Goal: Task Accomplishment & Management: Manage account settings

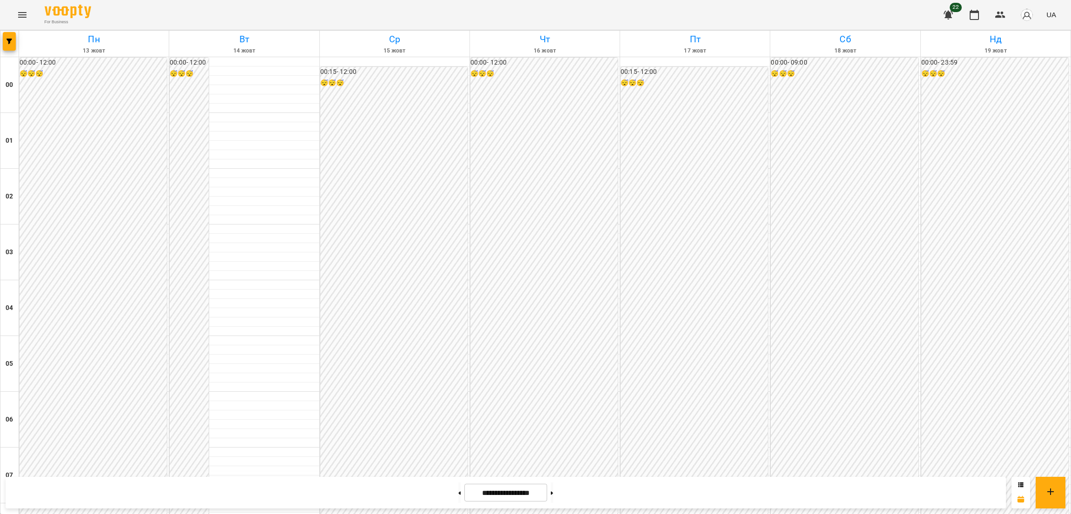
scroll to position [599, 0]
click at [25, 12] on icon "Menu" at bounding box center [22, 14] width 11 height 11
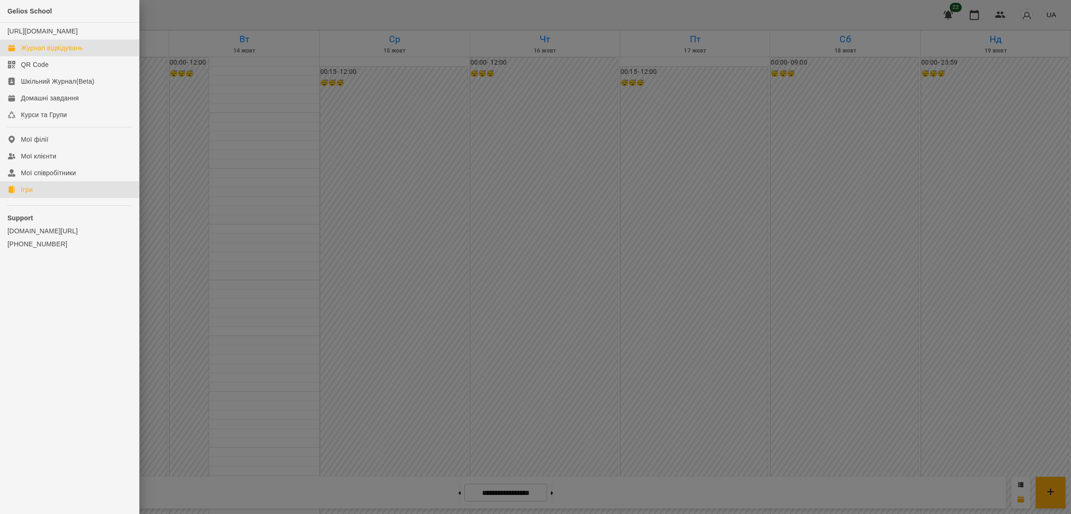
click at [24, 194] on div "Ігри" at bounding box center [27, 189] width 12 height 9
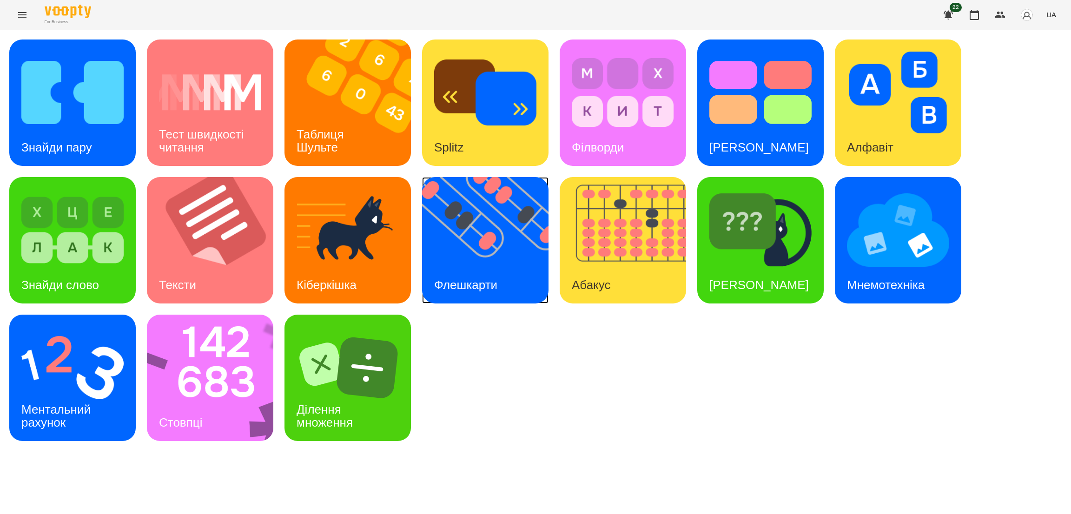
click at [507, 246] on img at bounding box center [491, 240] width 138 height 126
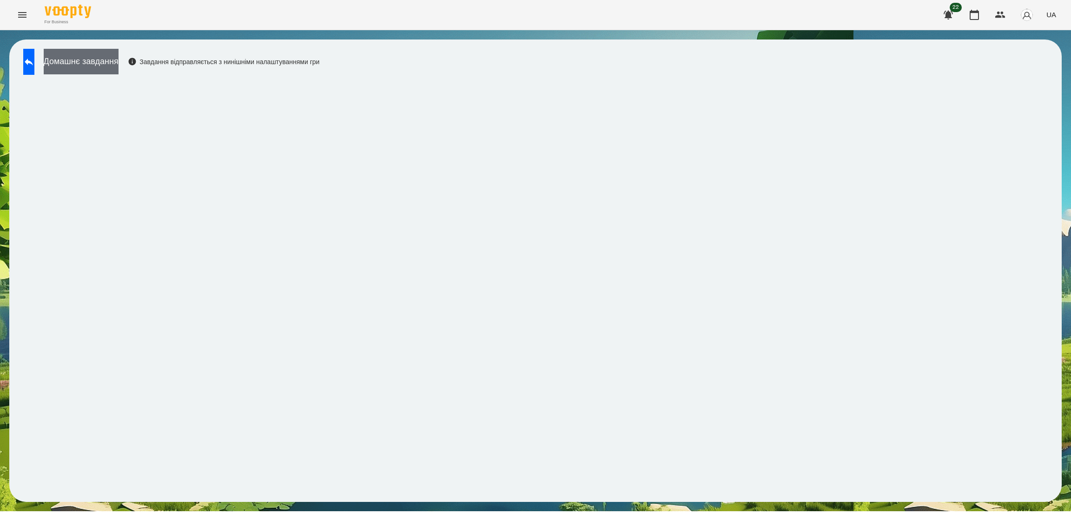
click at [111, 62] on button "Домашнє завдання" at bounding box center [81, 62] width 75 height 26
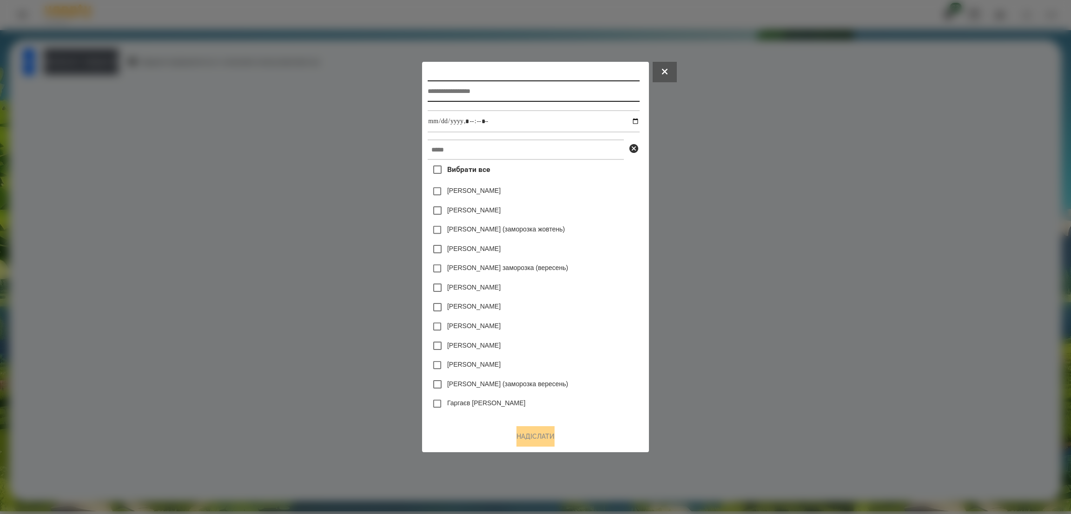
click at [530, 84] on input "text" at bounding box center [534, 90] width 212 height 21
type input "**********"
click at [639, 123] on input "datetime-local" at bounding box center [534, 121] width 212 height 22
click at [535, 126] on input "datetime-local" at bounding box center [534, 121] width 212 height 22
click at [639, 119] on input "datetime-local" at bounding box center [534, 121] width 212 height 22
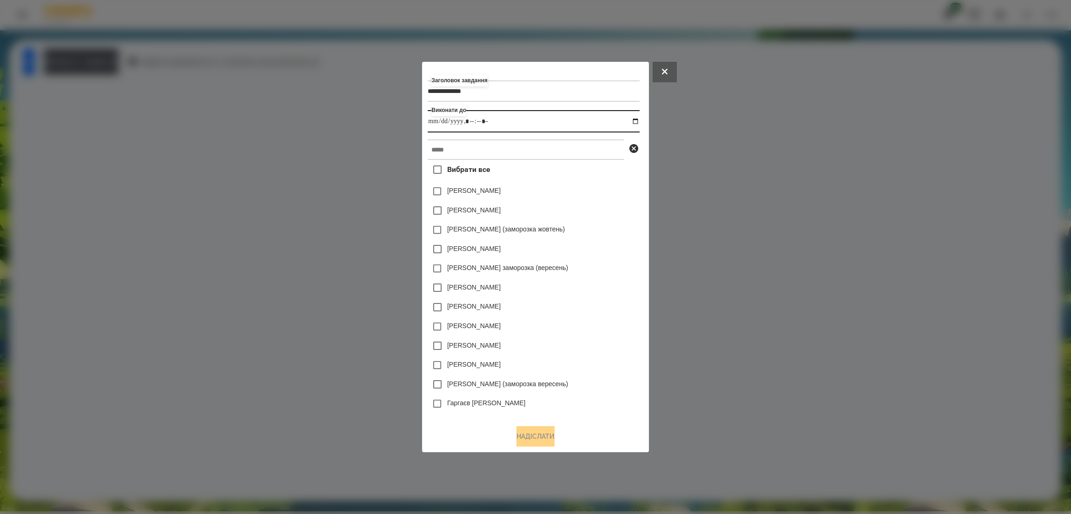
type input "**********"
drag, startPoint x: 504, startPoint y: 118, endPoint x: 481, endPoint y: 145, distance: 35.0
click at [481, 145] on div "**********" at bounding box center [535, 242] width 215 height 350
click at [481, 145] on input "text" at bounding box center [526, 149] width 196 height 20
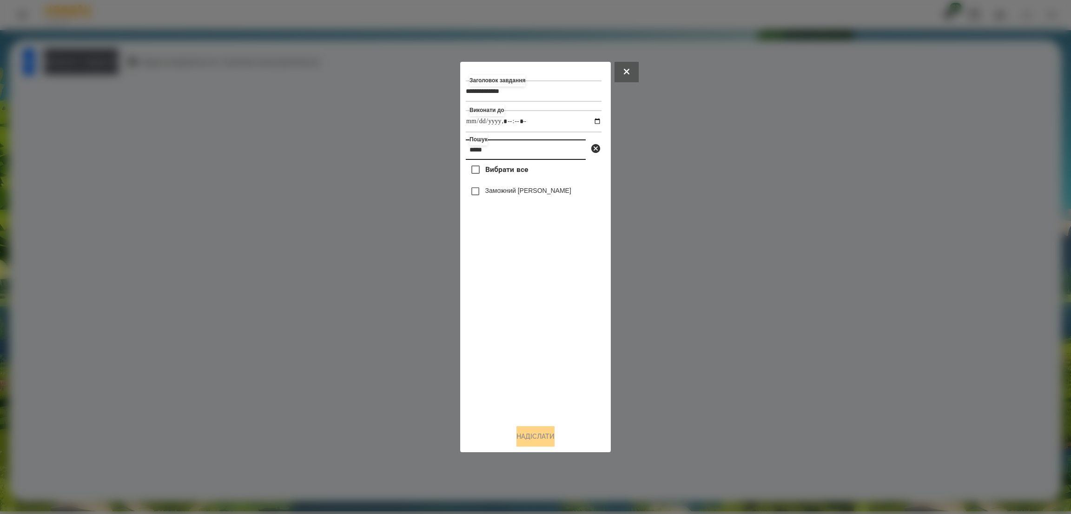
type input "*****"
click at [525, 436] on button "Надіслати" at bounding box center [536, 436] width 38 height 20
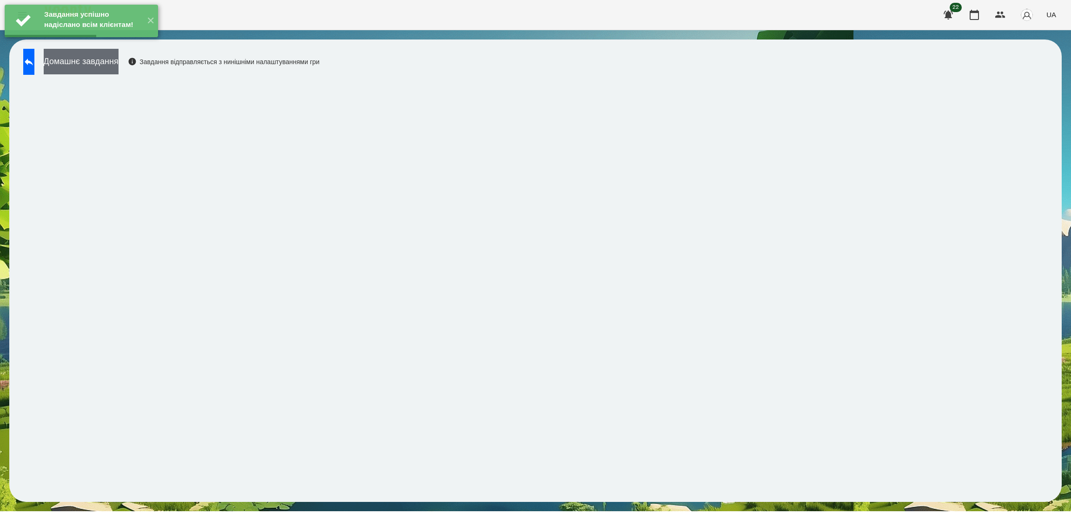
click at [119, 67] on button "Домашнє завдання" at bounding box center [81, 62] width 75 height 26
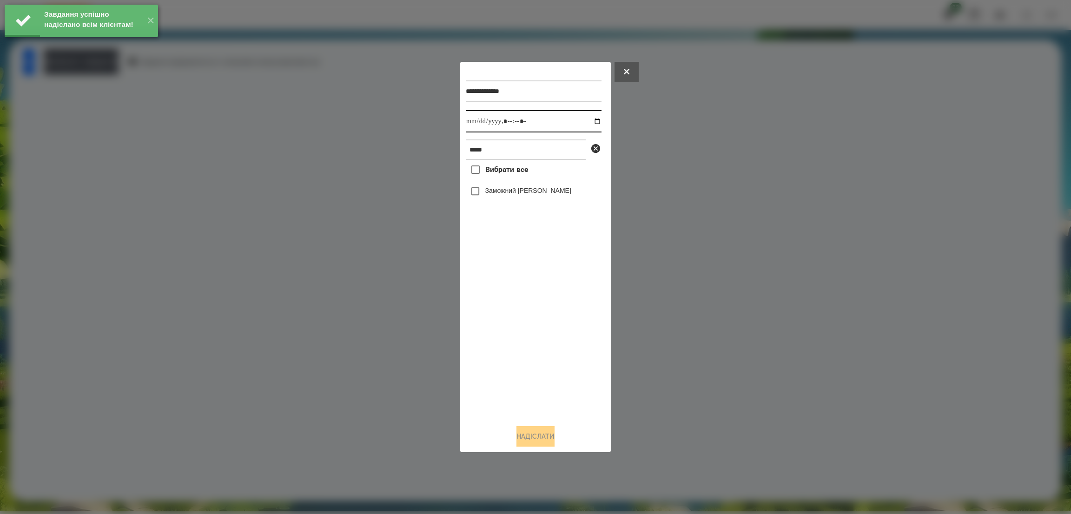
click at [590, 121] on input "datetime-local" at bounding box center [534, 121] width 136 height 22
click at [548, 114] on input "datetime-local" at bounding box center [534, 121] width 136 height 22
type input "**********"
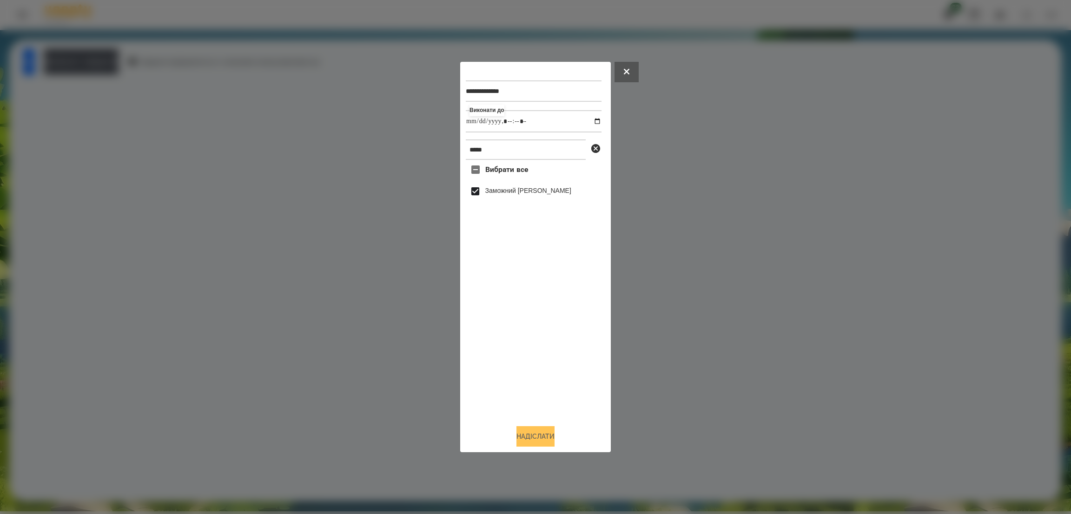
click at [530, 433] on button "Надіслати" at bounding box center [536, 436] width 38 height 20
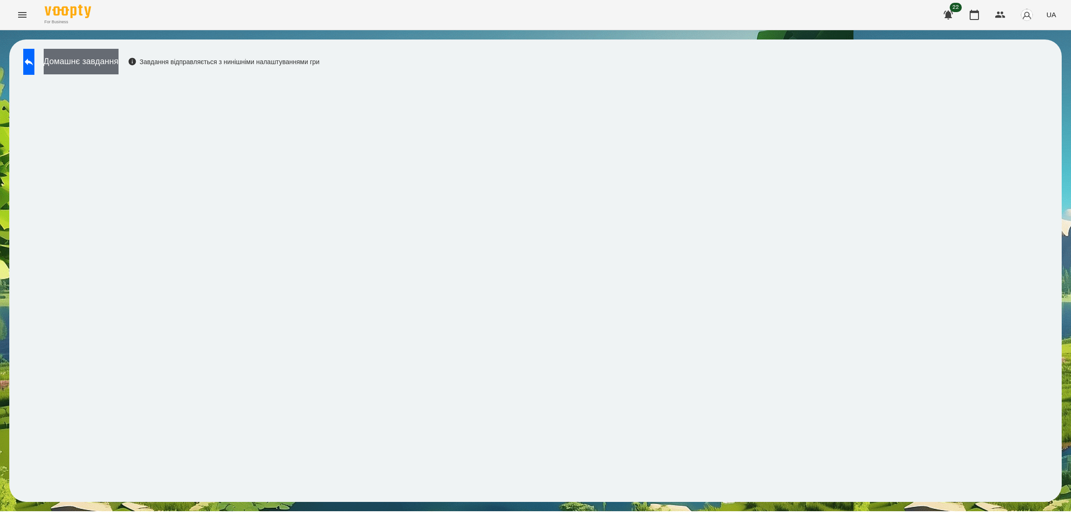
click at [116, 53] on button "Домашнє завдання" at bounding box center [81, 62] width 75 height 26
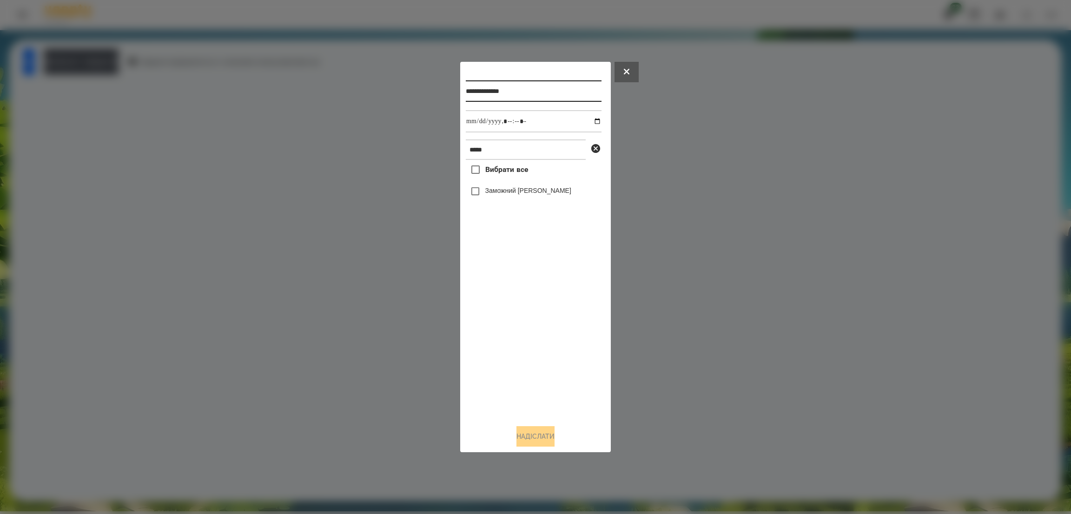
click at [537, 90] on input "**********" at bounding box center [534, 90] width 136 height 21
type input "**********"
click at [588, 120] on input "datetime-local" at bounding box center [534, 121] width 136 height 22
click at [541, 120] on input "datetime-local" at bounding box center [534, 121] width 136 height 22
type input "**********"
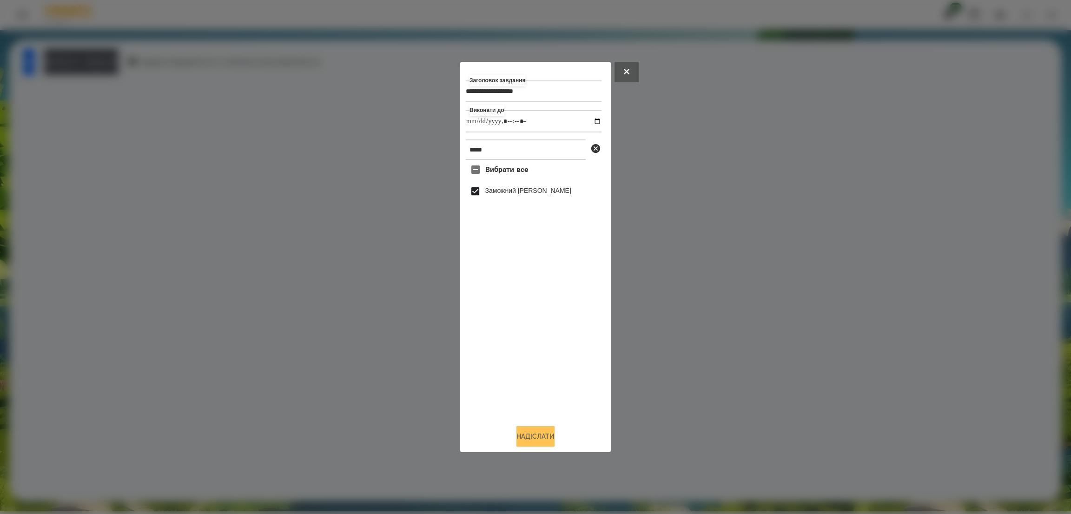
click at [532, 435] on button "Надіслати" at bounding box center [536, 436] width 38 height 20
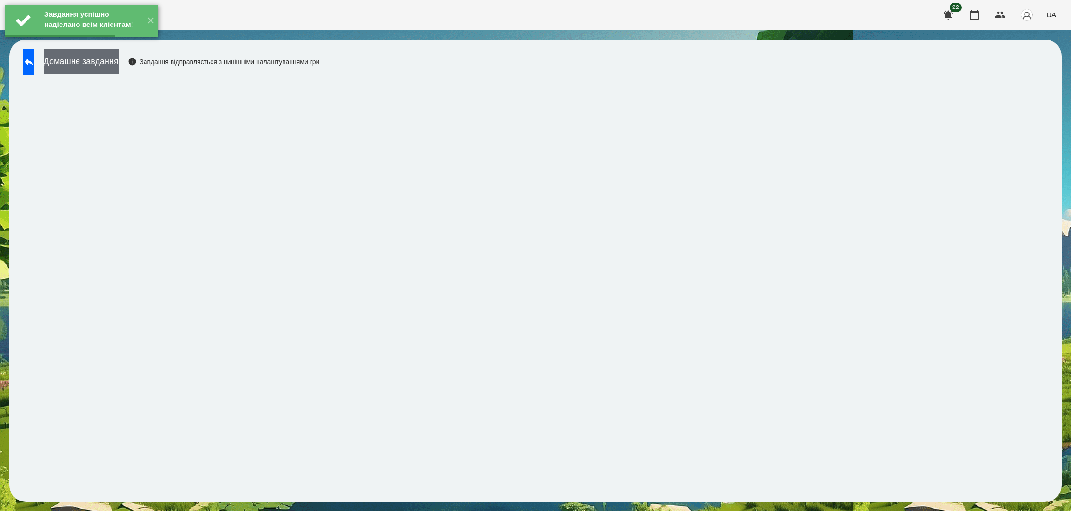
click at [101, 65] on button "Домашнє завдання" at bounding box center [81, 62] width 75 height 26
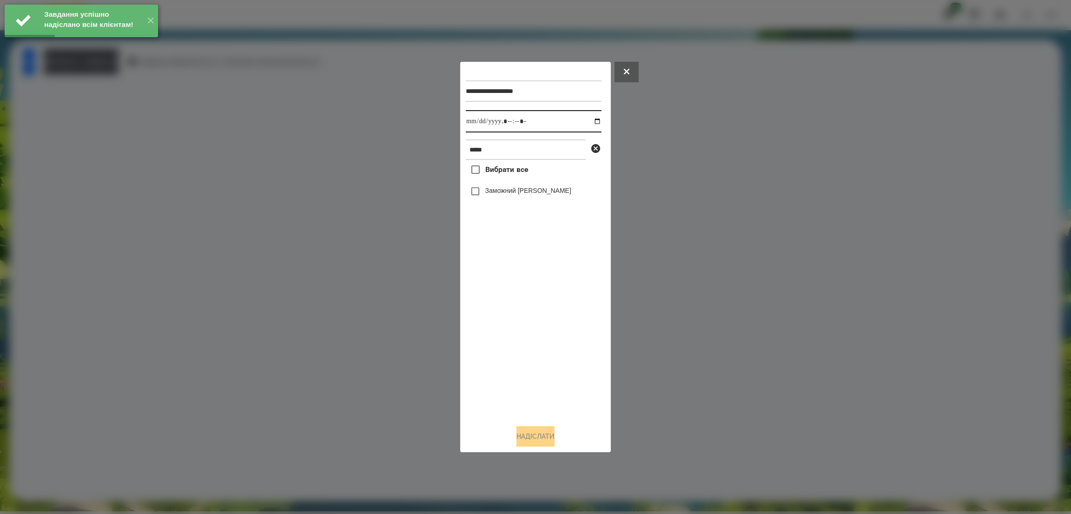
click at [590, 120] on input "datetime-local" at bounding box center [534, 121] width 136 height 22
type input "**********"
click at [538, 120] on input "datetime-local" at bounding box center [534, 121] width 136 height 22
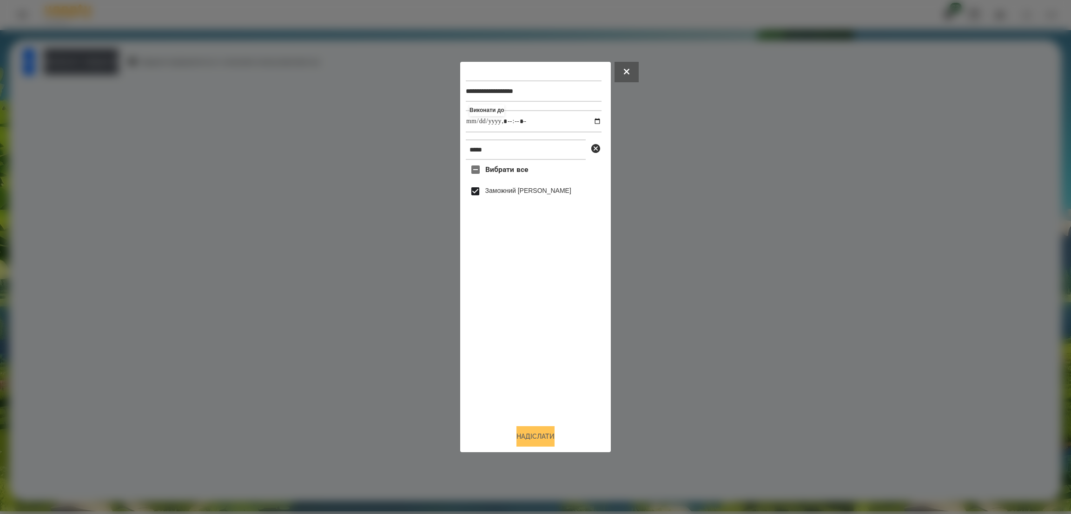
click at [527, 432] on button "Надіслати" at bounding box center [536, 436] width 38 height 20
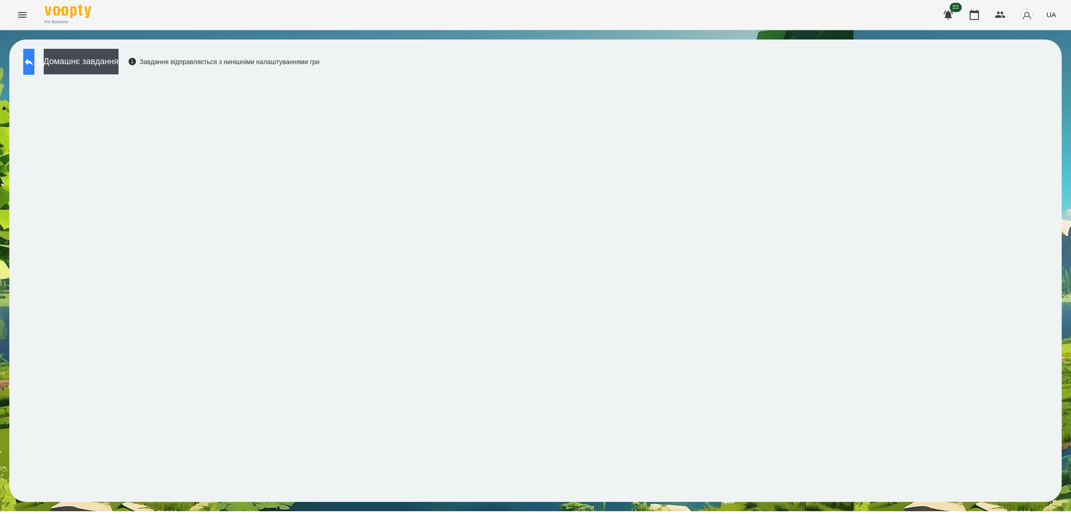
click at [32, 62] on button at bounding box center [28, 62] width 11 height 26
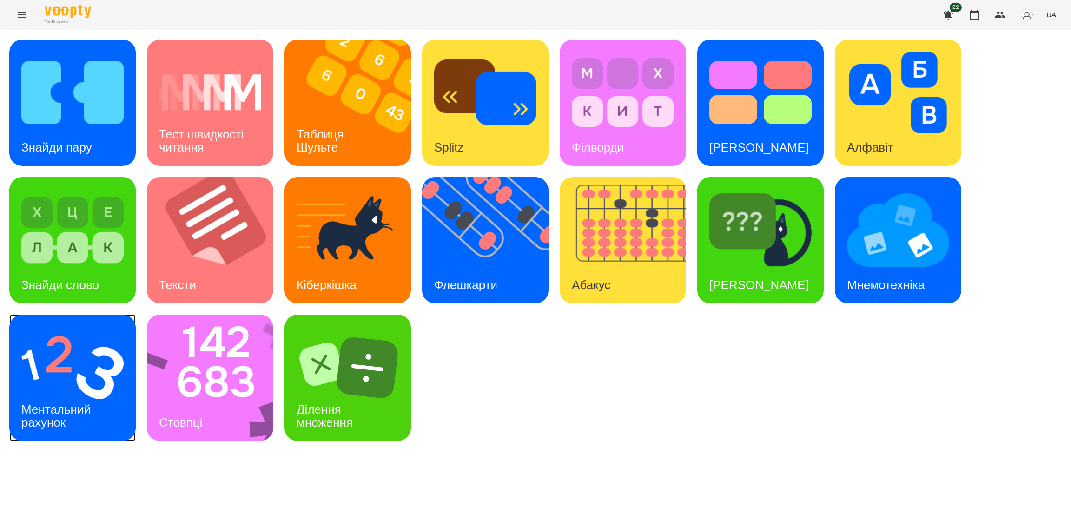
click at [88, 396] on div "Ментальний рахунок" at bounding box center [57, 417] width 97 height 50
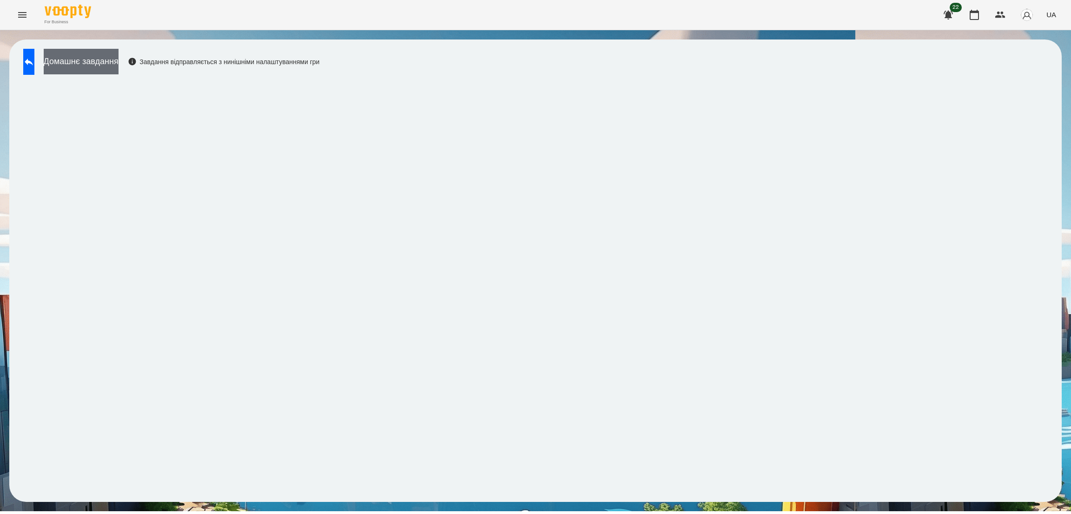
click at [119, 62] on button "Домашнє завдання" at bounding box center [81, 62] width 75 height 26
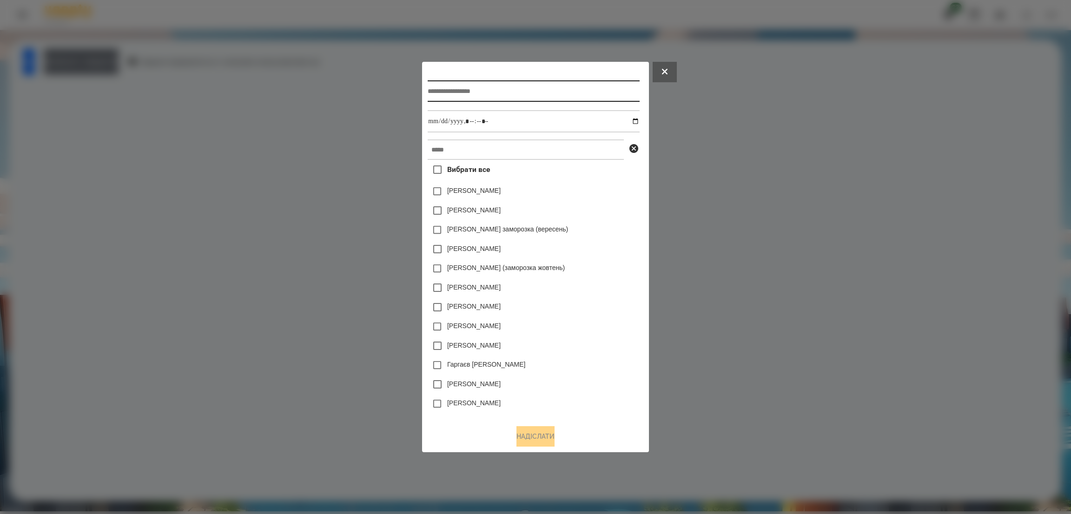
click at [456, 95] on input "text" at bounding box center [534, 90] width 212 height 21
type input "**********"
click at [636, 118] on input "datetime-local" at bounding box center [534, 121] width 212 height 22
click at [518, 125] on input "datetime-local" at bounding box center [534, 121] width 212 height 22
click at [637, 123] on input "datetime-local" at bounding box center [534, 121] width 212 height 22
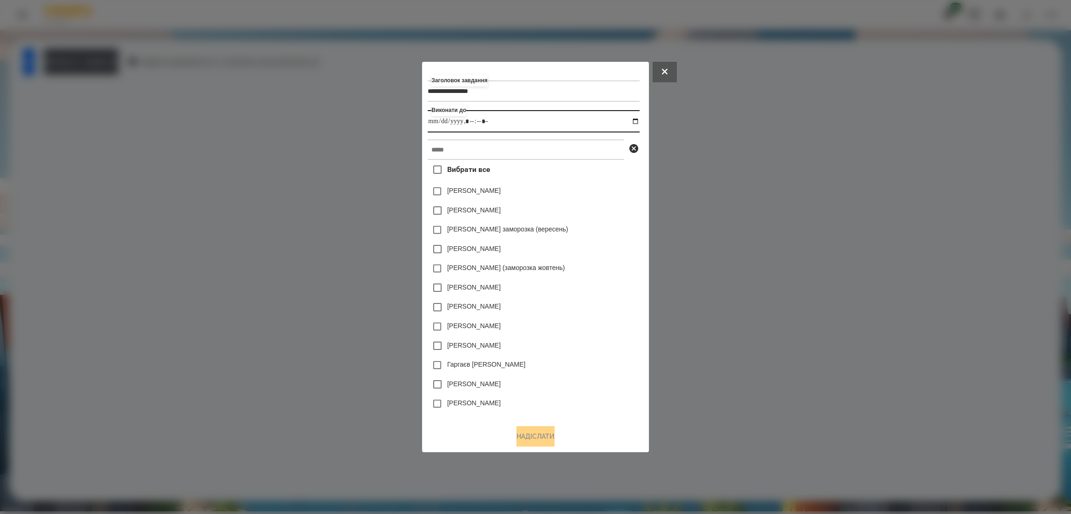
click at [507, 117] on input "datetime-local" at bounding box center [534, 121] width 212 height 22
type input "**********"
click at [481, 142] on input "text" at bounding box center [526, 149] width 196 height 20
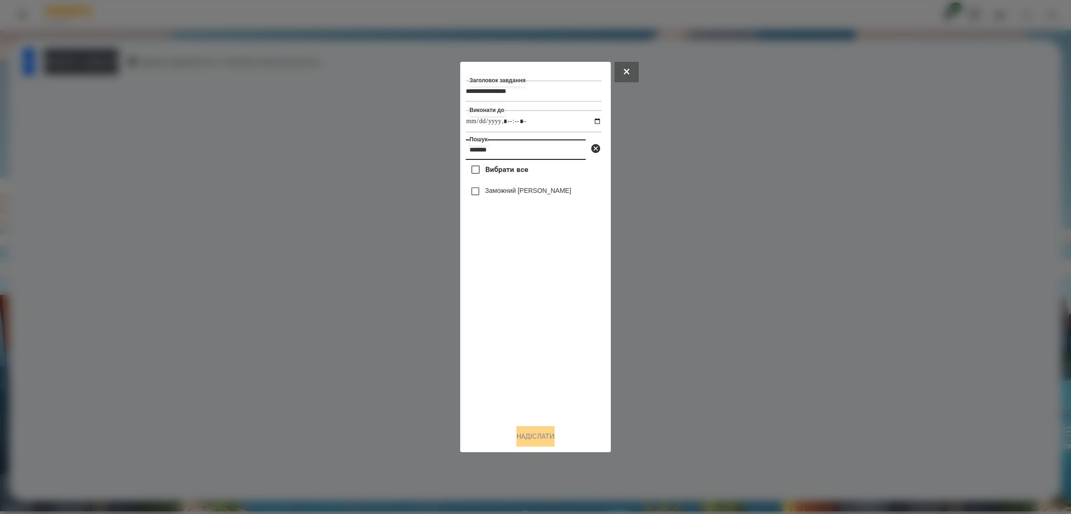
type input "*******"
click at [535, 436] on button "Надіслати" at bounding box center [536, 436] width 38 height 20
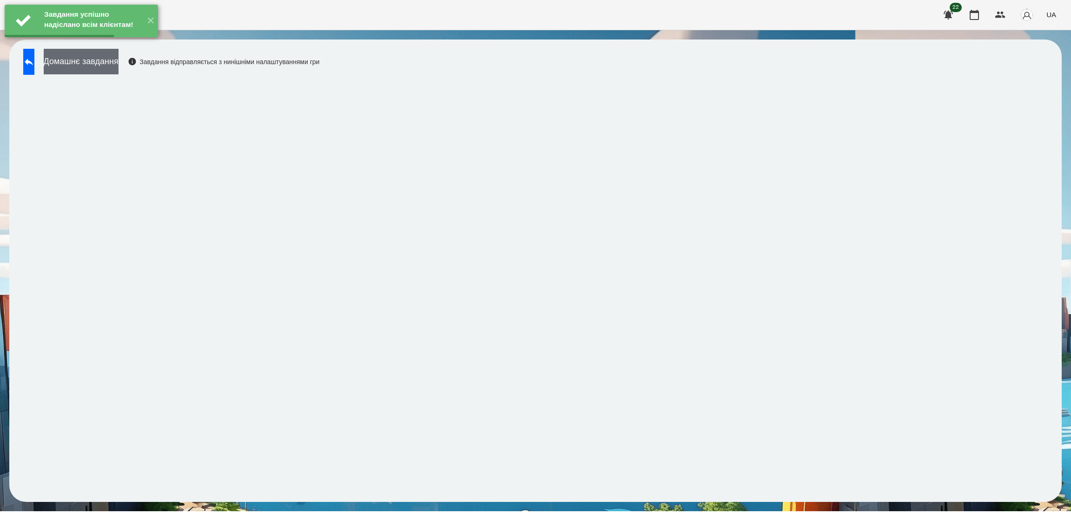
click at [113, 60] on button "Домашнє завдання" at bounding box center [81, 62] width 75 height 26
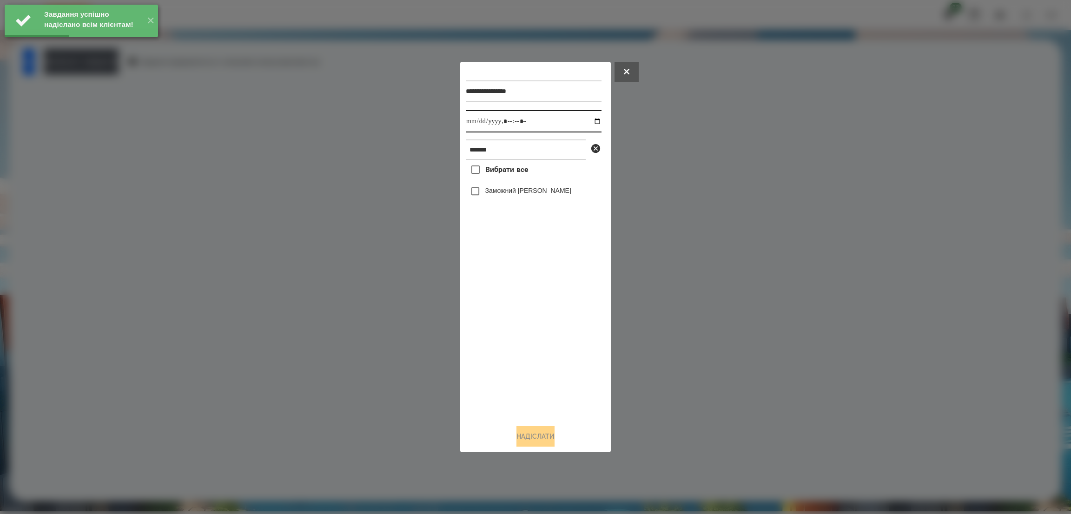
click at [588, 118] on input "datetime-local" at bounding box center [534, 121] width 136 height 22
click at [539, 120] on input "datetime-local" at bounding box center [534, 121] width 136 height 22
type input "**********"
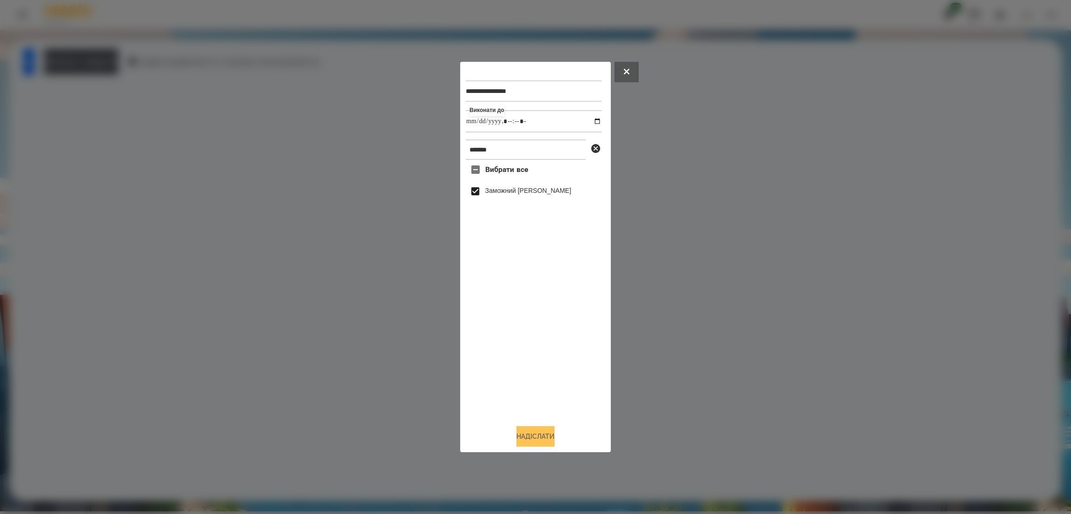
click at [534, 438] on button "Надіслати" at bounding box center [536, 436] width 38 height 20
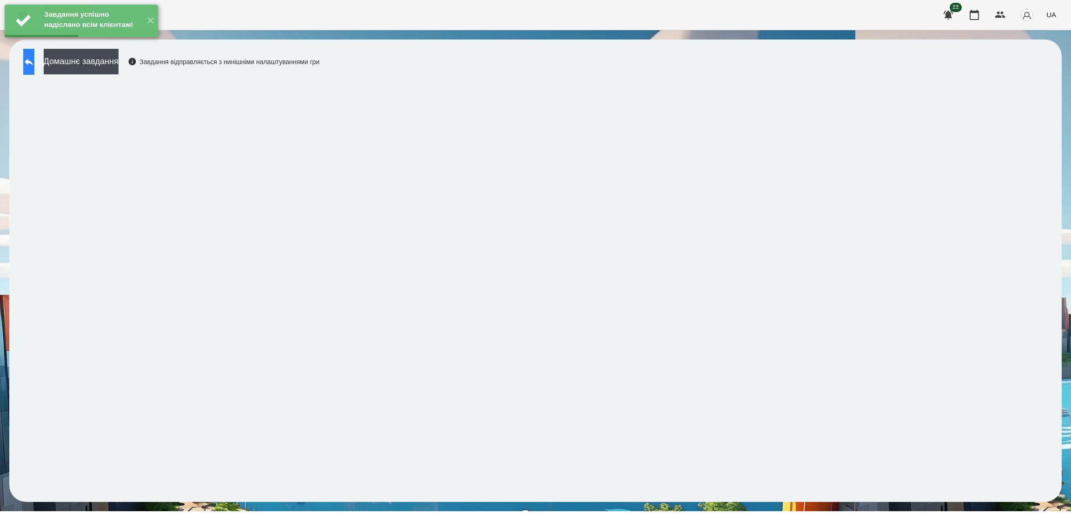
click at [34, 63] on icon at bounding box center [28, 61] width 11 height 11
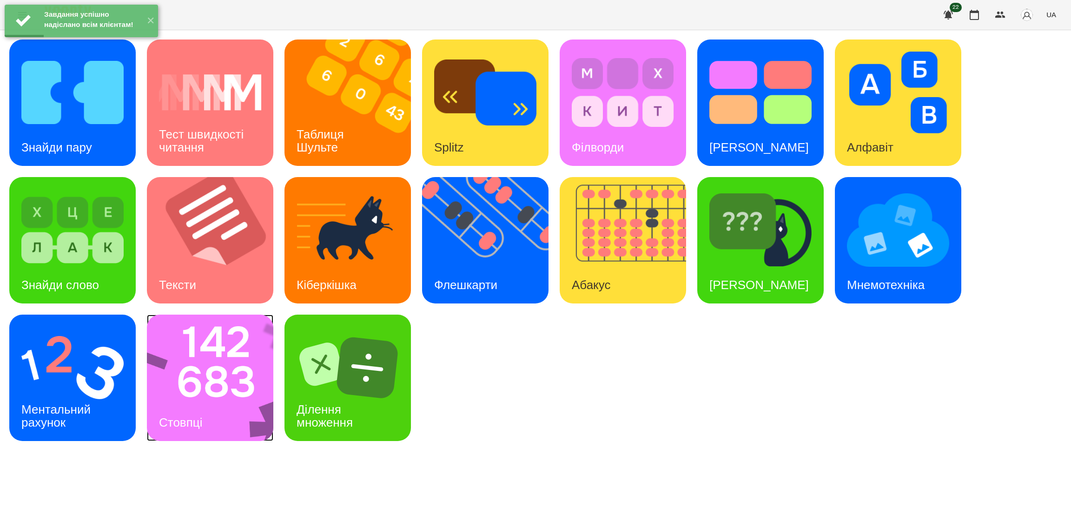
click at [201, 383] on img at bounding box center [216, 378] width 139 height 126
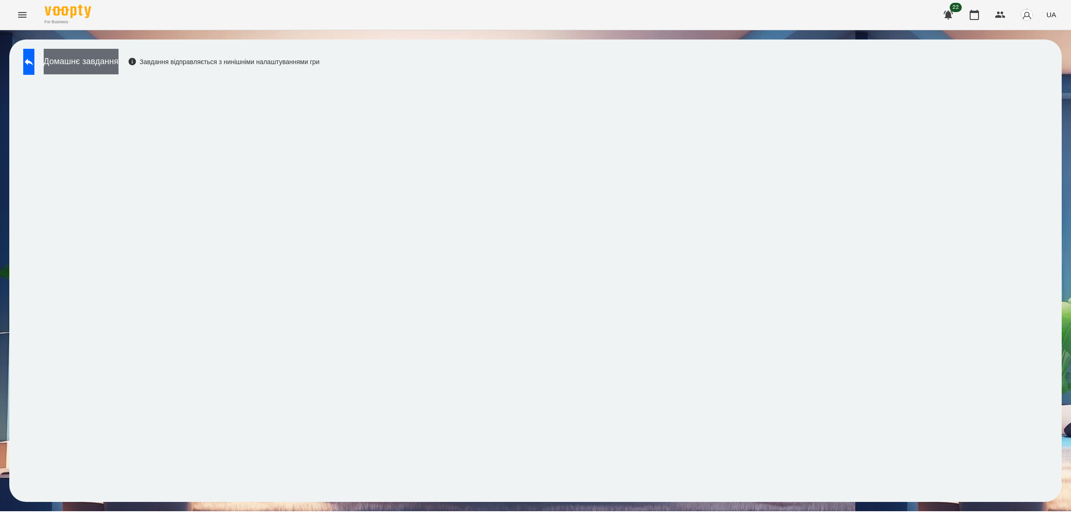
click at [102, 65] on button "Домашнє завдання" at bounding box center [81, 62] width 75 height 26
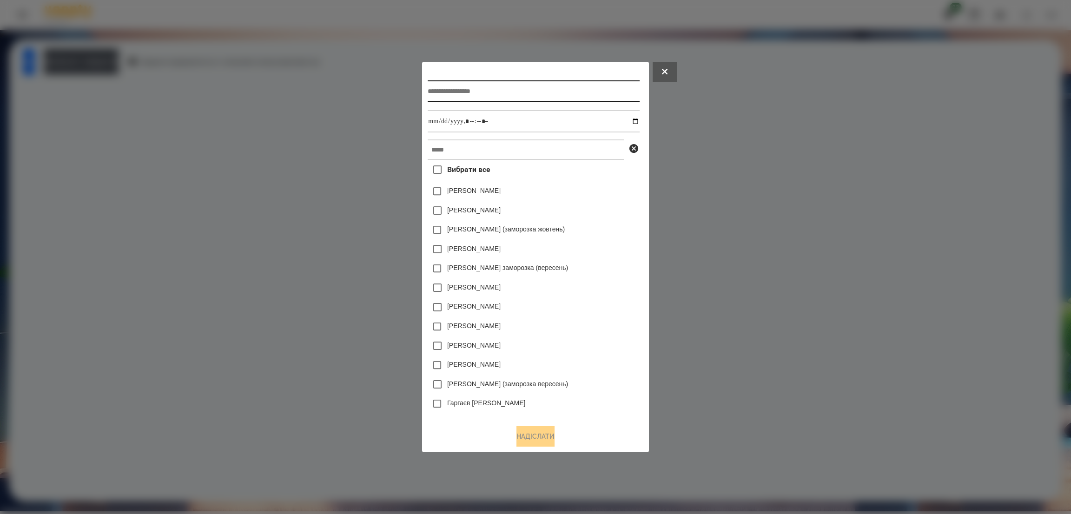
click at [440, 86] on input "text" at bounding box center [534, 90] width 212 height 21
type input "*******"
click at [638, 120] on input "datetime-local" at bounding box center [534, 121] width 212 height 22
drag, startPoint x: 524, startPoint y: 124, endPoint x: 591, endPoint y: 129, distance: 67.6
click at [524, 124] on input "datetime-local" at bounding box center [534, 121] width 212 height 22
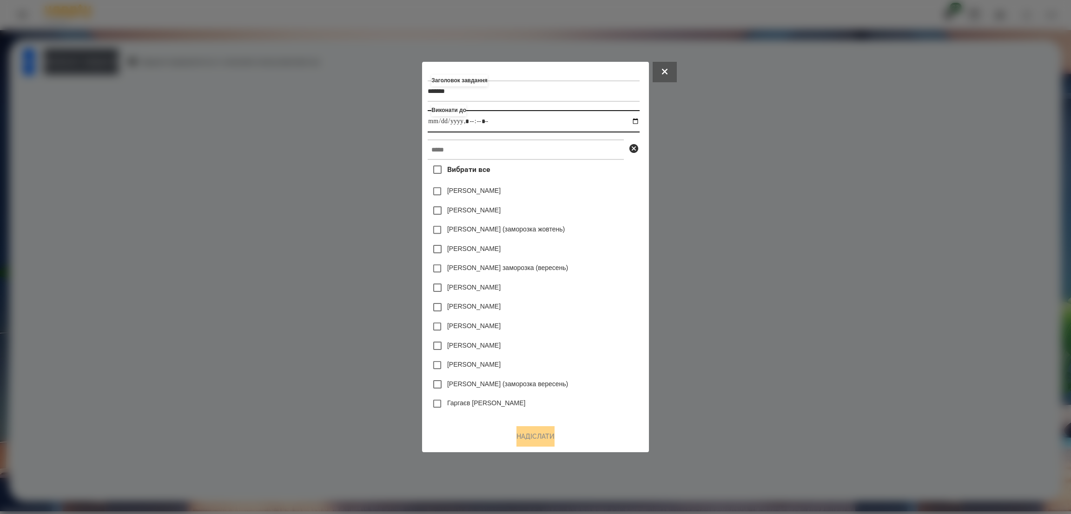
click at [639, 121] on input "datetime-local" at bounding box center [534, 121] width 212 height 22
click at [501, 125] on input "datetime-local" at bounding box center [534, 121] width 212 height 22
type input "**********"
click at [450, 154] on input "text" at bounding box center [526, 149] width 196 height 20
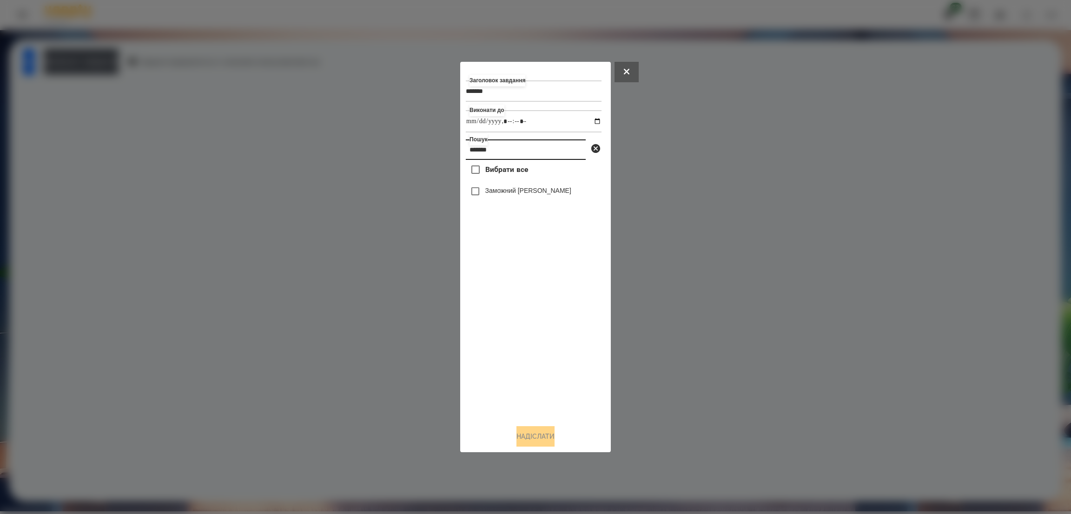
type input "*******"
click at [537, 438] on button "Надіслати" at bounding box center [536, 436] width 38 height 20
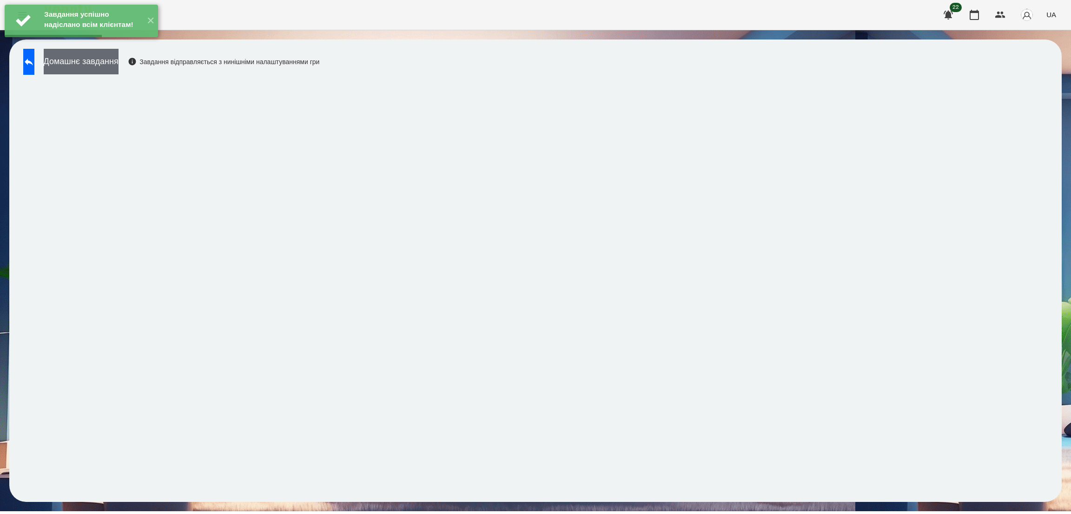
click at [119, 69] on button "Домашнє завдання" at bounding box center [81, 62] width 75 height 26
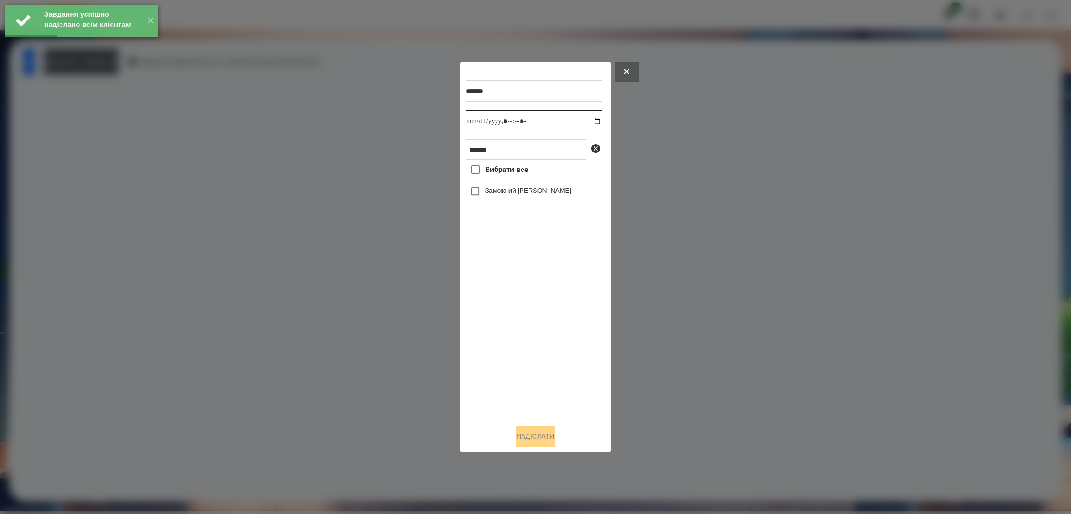
click at [588, 121] on input "datetime-local" at bounding box center [534, 121] width 136 height 22
click at [541, 120] on input "datetime-local" at bounding box center [534, 121] width 136 height 22
type input "**********"
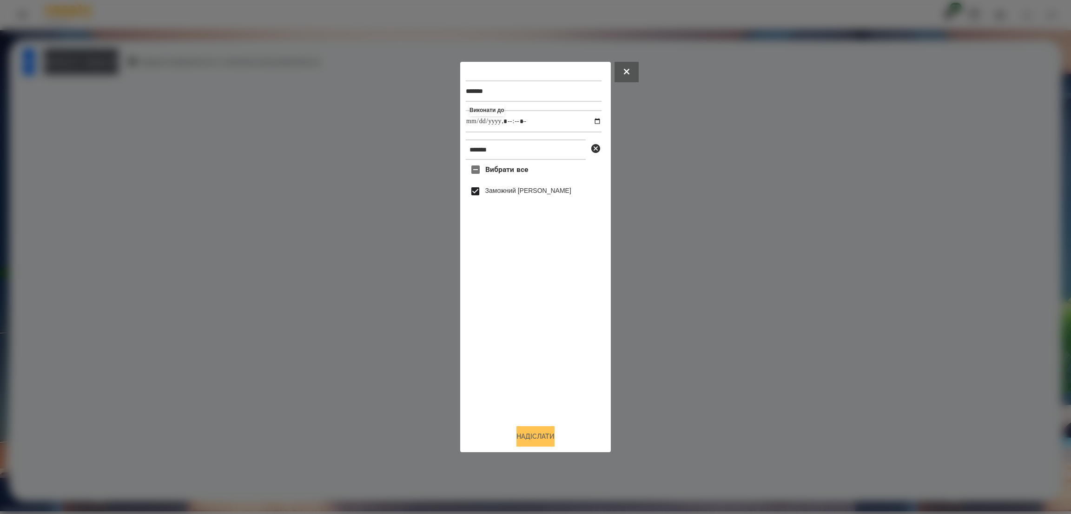
click at [535, 438] on button "Надіслати" at bounding box center [536, 436] width 38 height 20
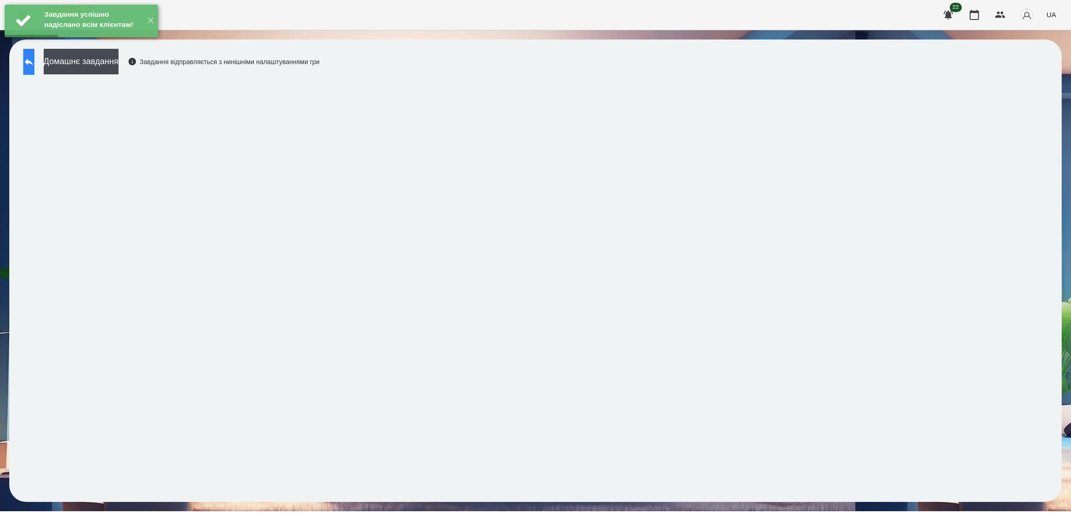
click at [34, 65] on icon at bounding box center [28, 61] width 11 height 11
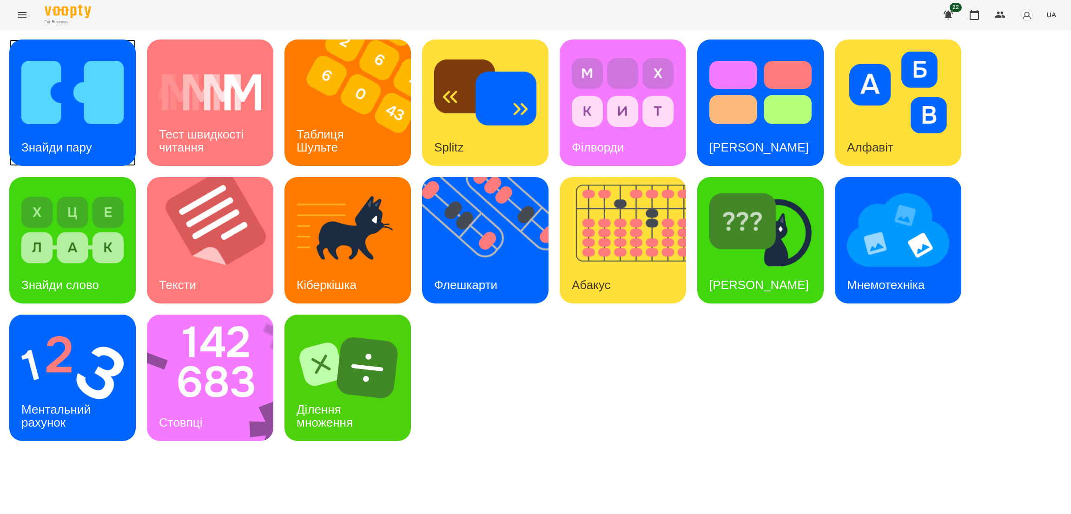
click at [68, 121] on img at bounding box center [72, 93] width 102 height 82
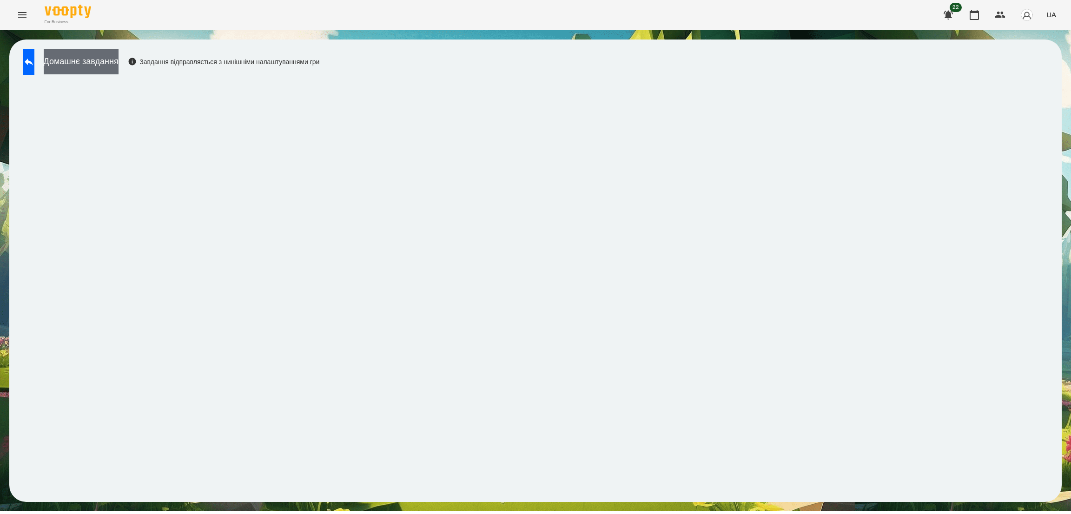
click at [98, 62] on button "Домашнє завдання" at bounding box center [81, 62] width 75 height 26
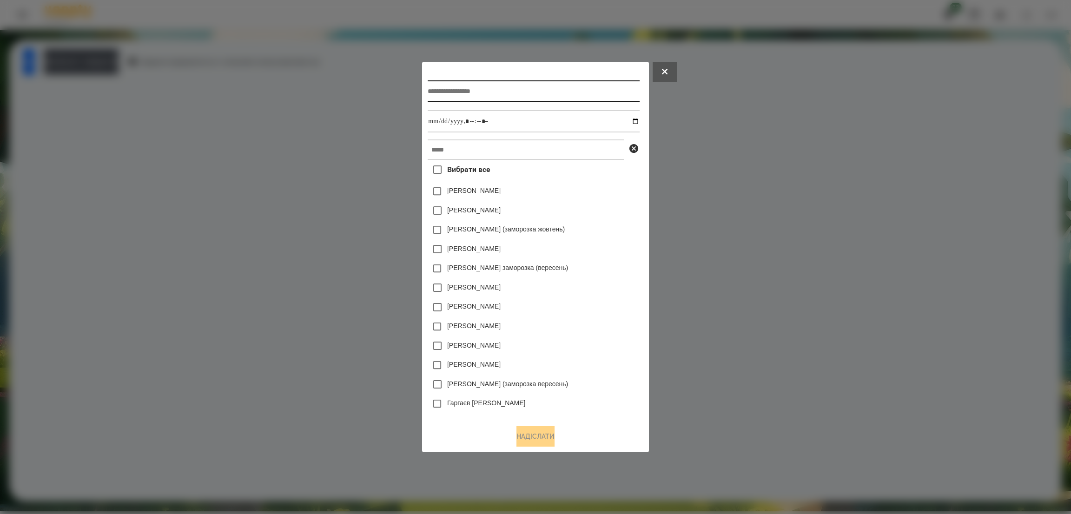
click at [493, 87] on input "text" at bounding box center [534, 90] width 212 height 21
type input "**********"
click at [639, 122] on input "datetime-local" at bounding box center [534, 121] width 212 height 22
click at [498, 115] on input "datetime-local" at bounding box center [534, 121] width 212 height 22
click at [639, 120] on input "datetime-local" at bounding box center [534, 121] width 212 height 22
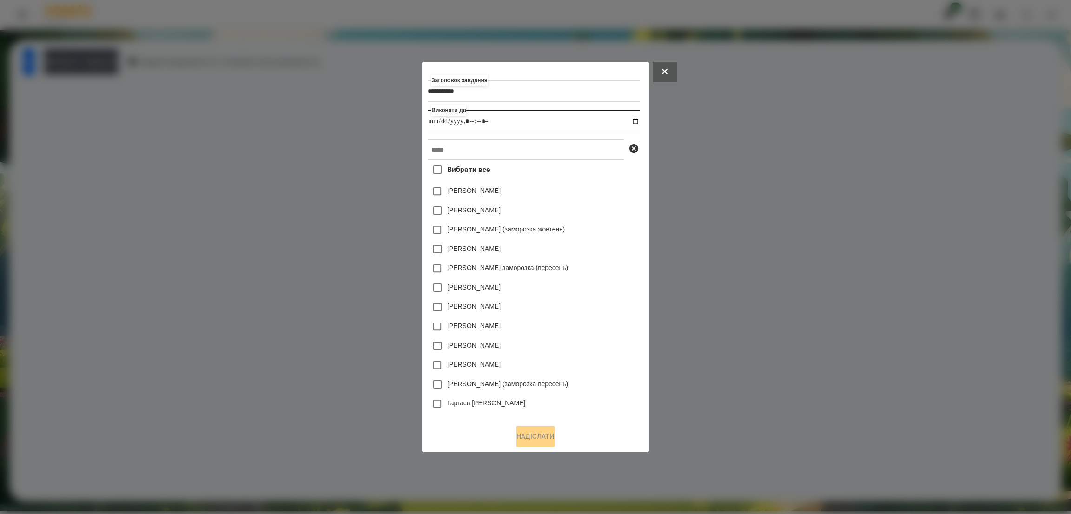
click at [498, 120] on input "datetime-local" at bounding box center [534, 121] width 212 height 22
type input "**********"
click at [469, 149] on input "text" at bounding box center [526, 149] width 196 height 20
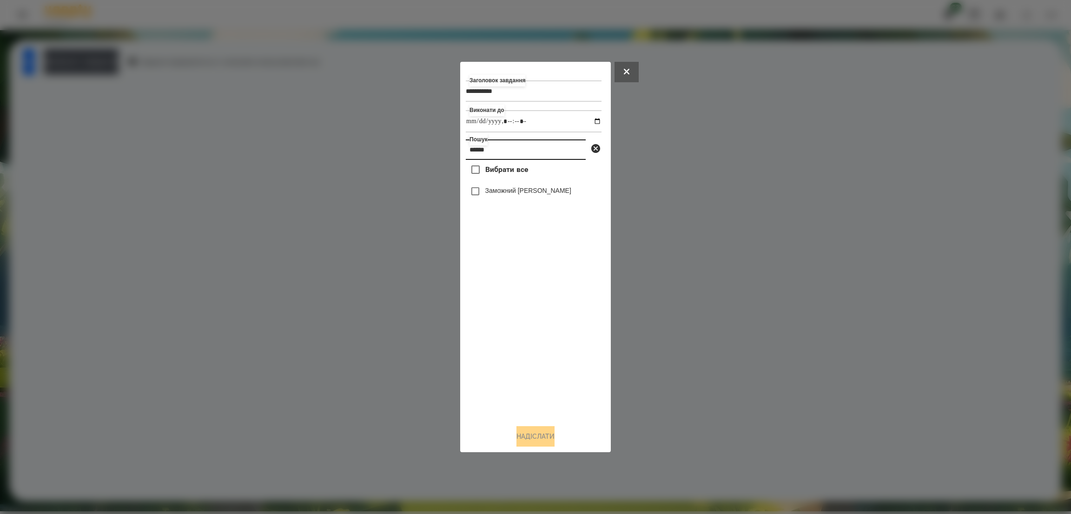
type input "******"
click at [530, 438] on button "Надіслати" at bounding box center [536, 436] width 38 height 20
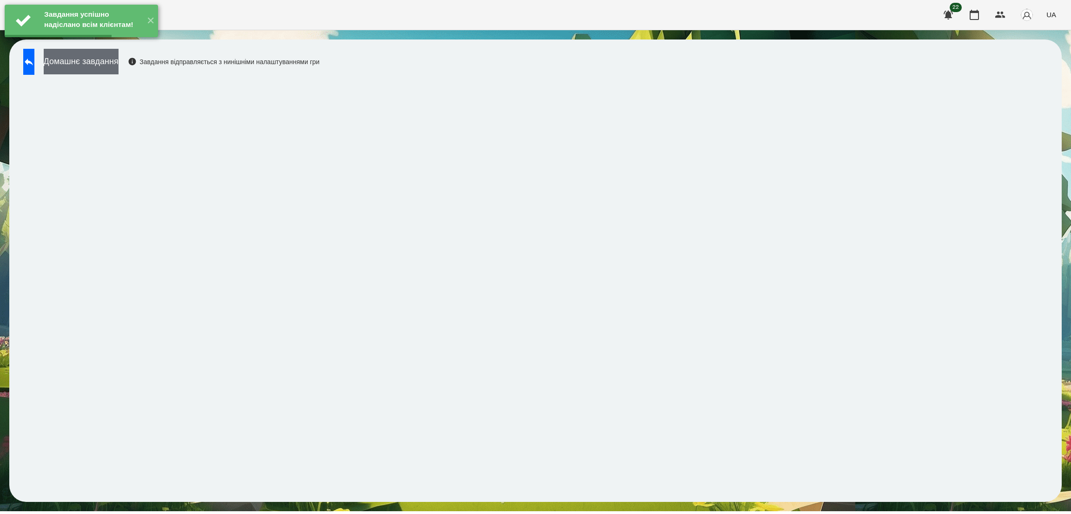
click at [119, 70] on button "Домашнє завдання" at bounding box center [81, 62] width 75 height 26
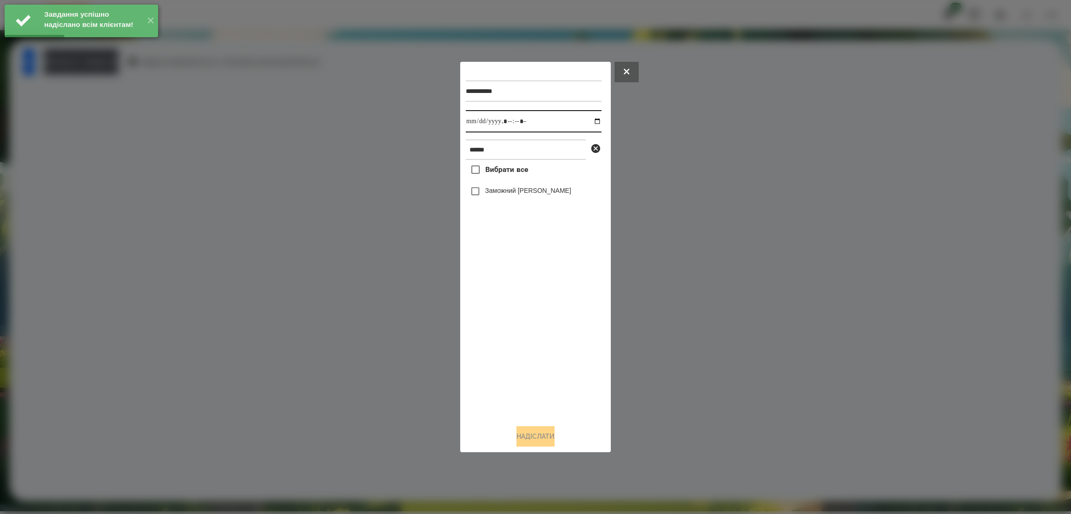
click at [591, 120] on input "datetime-local" at bounding box center [534, 121] width 136 height 22
click at [545, 114] on input "datetime-local" at bounding box center [534, 121] width 136 height 22
type input "**********"
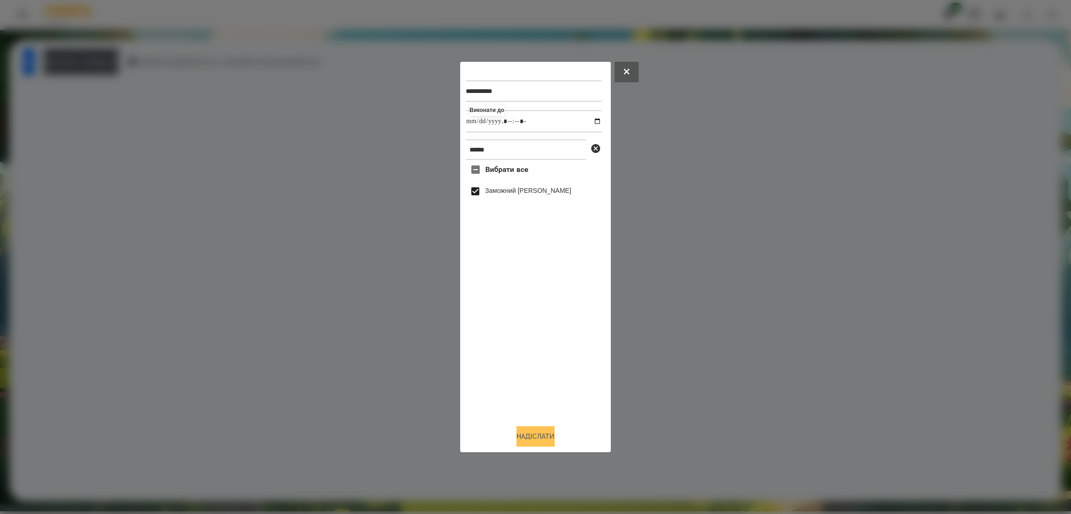
click at [529, 444] on button "Надіслати" at bounding box center [536, 436] width 38 height 20
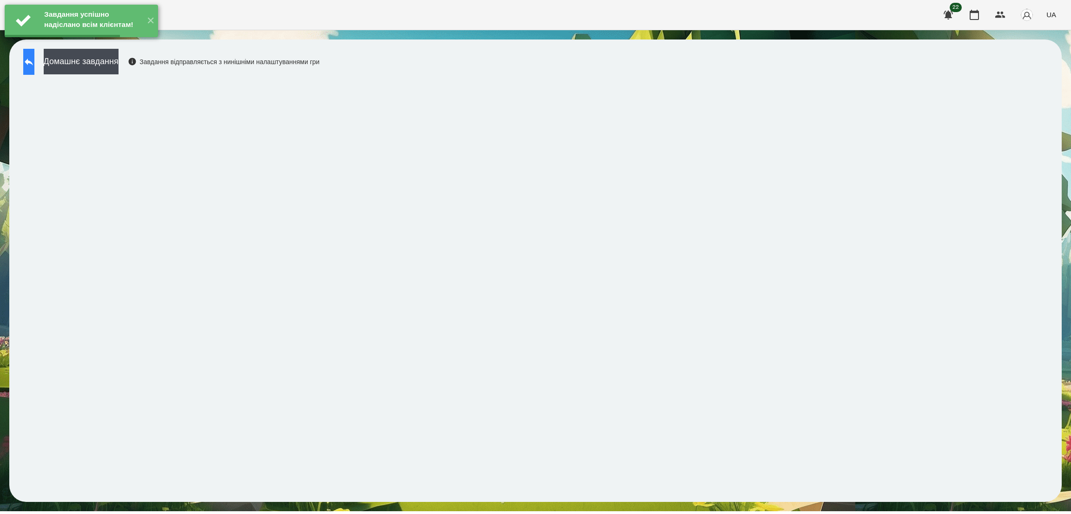
click at [33, 62] on icon at bounding box center [29, 62] width 8 height 7
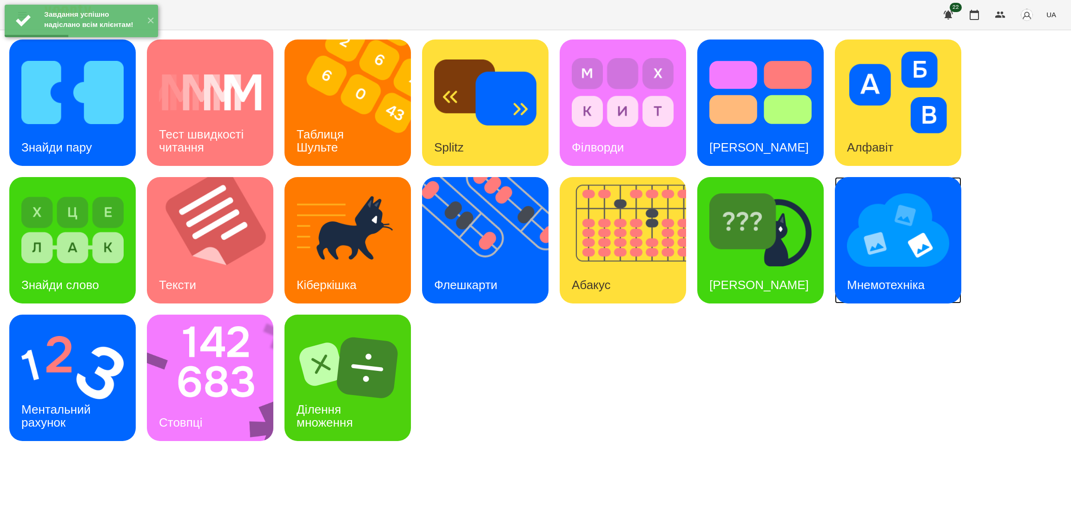
click at [891, 263] on img at bounding box center [898, 230] width 102 height 82
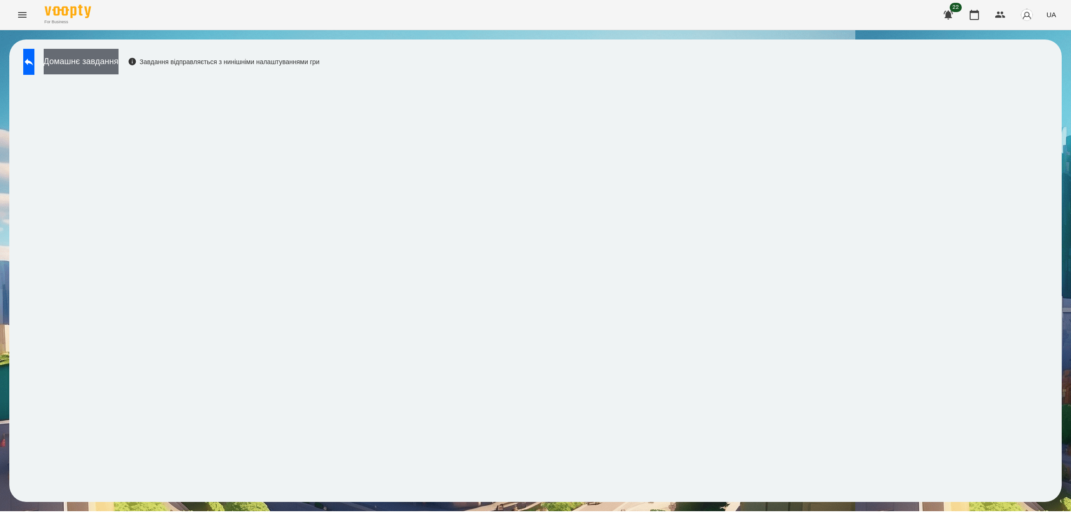
click at [119, 61] on button "Домашнє завдання" at bounding box center [81, 62] width 75 height 26
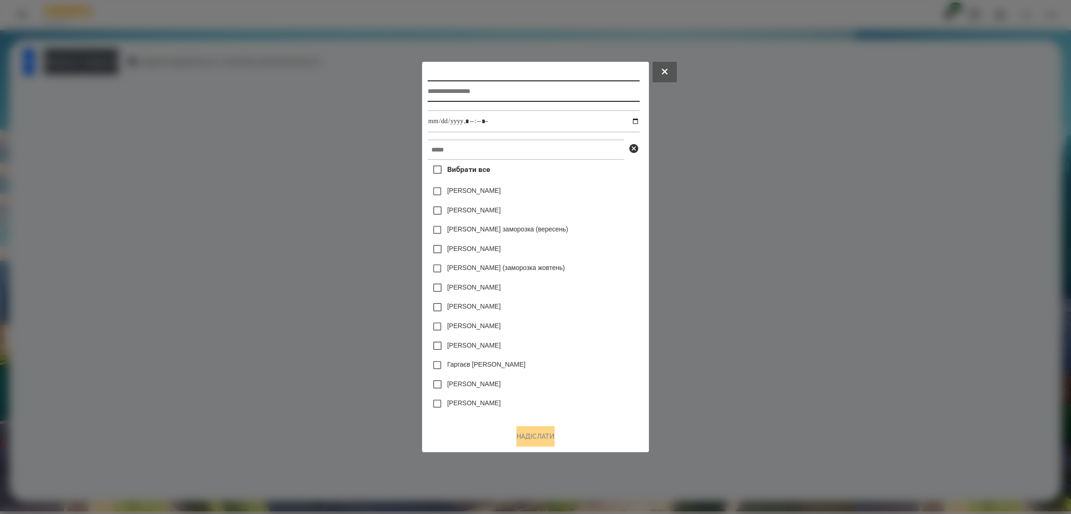
click at [513, 93] on input "text" at bounding box center [534, 90] width 212 height 21
type input "**********"
click at [639, 120] on input "datetime-local" at bounding box center [534, 121] width 212 height 22
click at [534, 124] on input "datetime-local" at bounding box center [534, 121] width 212 height 22
click at [639, 121] on input "datetime-local" at bounding box center [534, 121] width 212 height 22
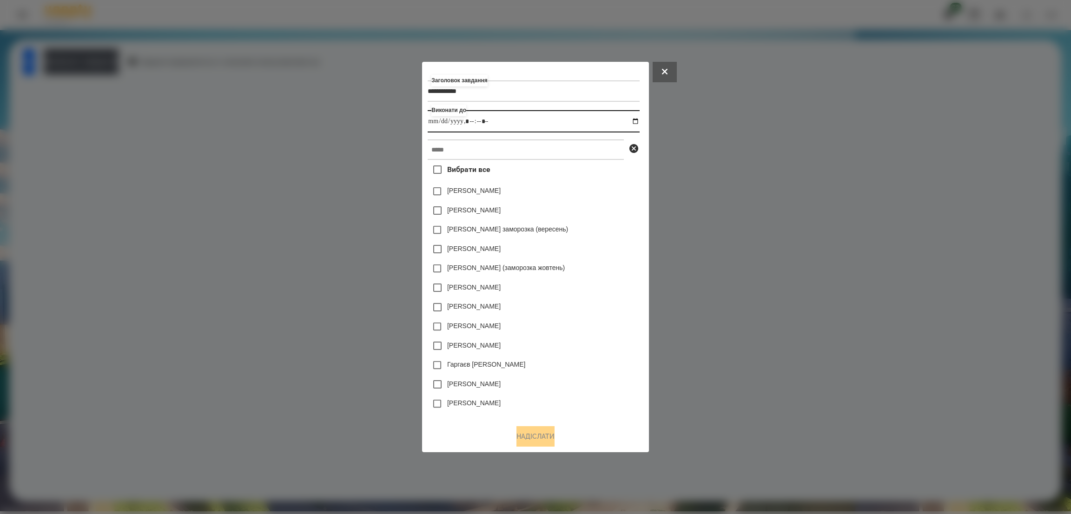
click at [511, 121] on input "datetime-local" at bounding box center [534, 121] width 212 height 22
type input "**********"
click at [481, 148] on input "text" at bounding box center [526, 149] width 196 height 20
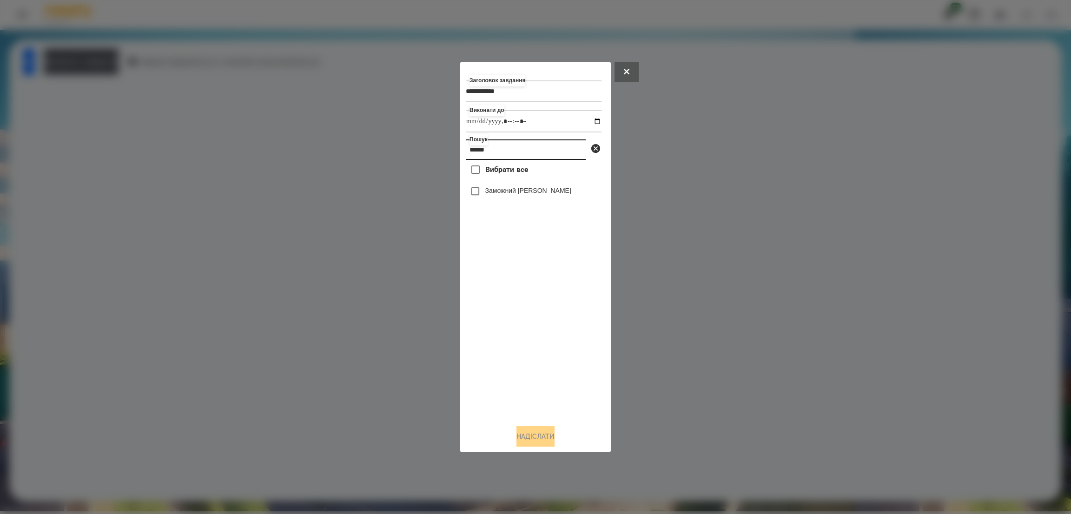
type input "******"
click at [546, 425] on div "**********" at bounding box center [535, 256] width 139 height 379
click at [545, 435] on button "Надіслати" at bounding box center [536, 436] width 38 height 20
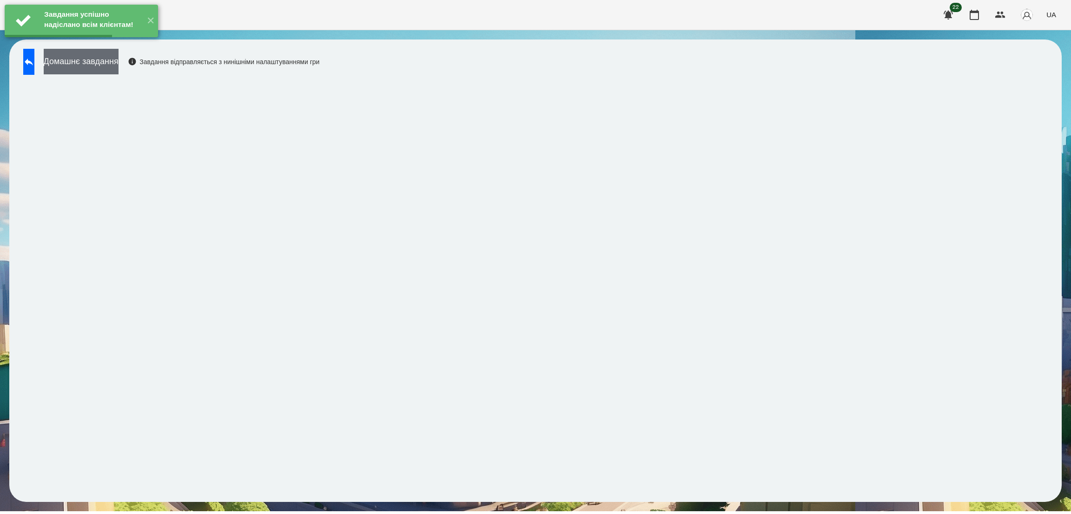
click at [119, 62] on button "Домашнє завдання" at bounding box center [81, 62] width 75 height 26
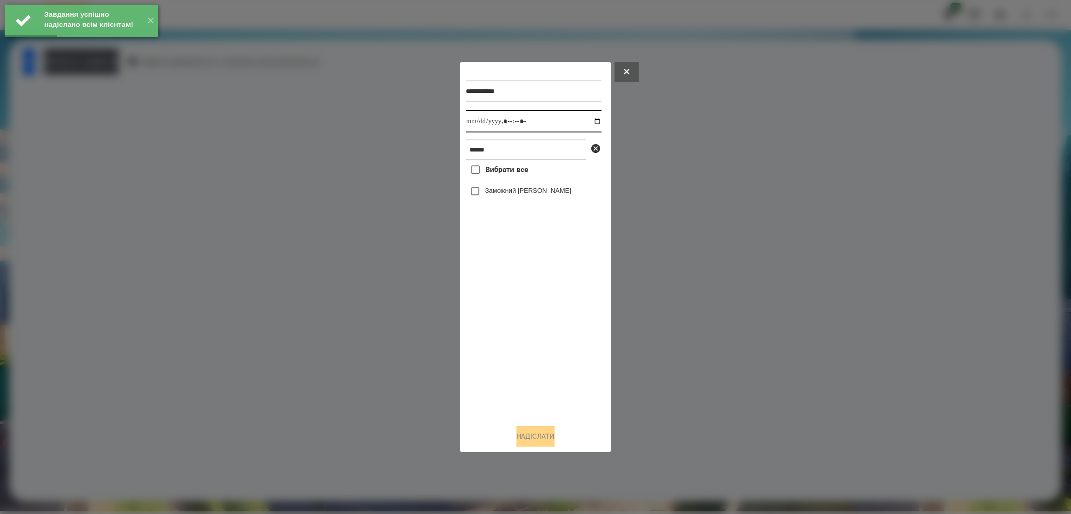
click at [589, 122] on input "datetime-local" at bounding box center [534, 121] width 136 height 22
click at [545, 120] on input "datetime-local" at bounding box center [534, 121] width 136 height 22
type input "**********"
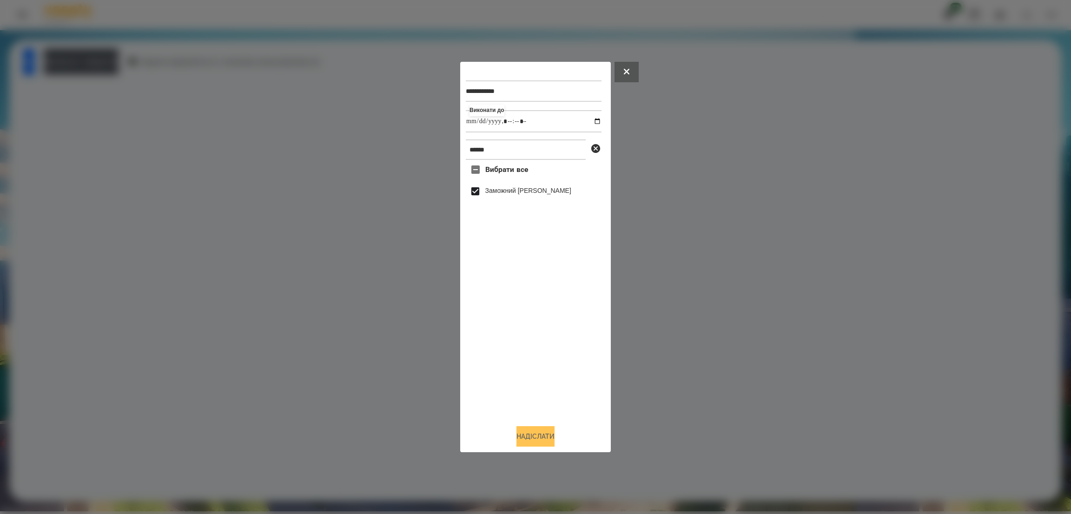
click at [531, 438] on button "Надіслати" at bounding box center [536, 436] width 38 height 20
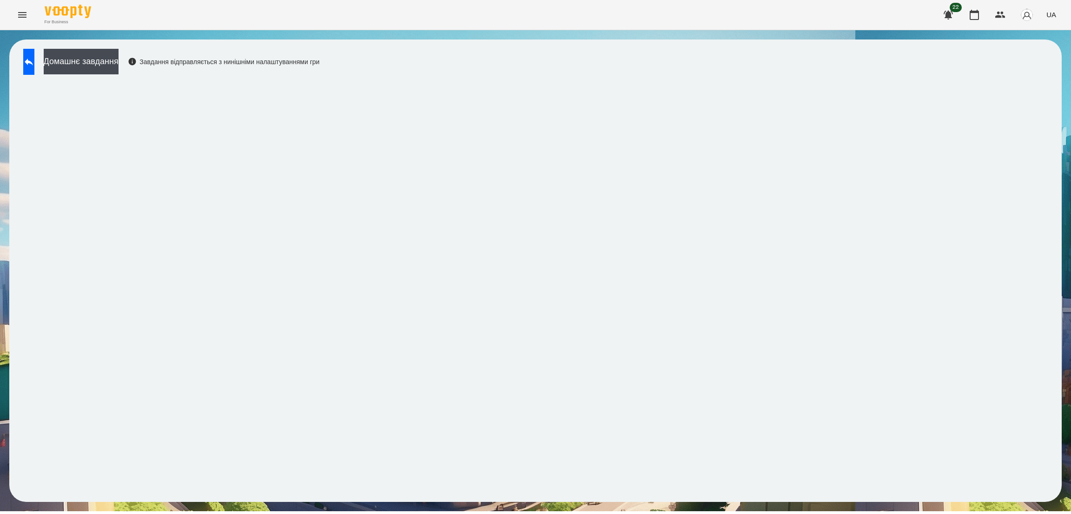
click at [22, 19] on icon "Menu" at bounding box center [22, 14] width 11 height 11
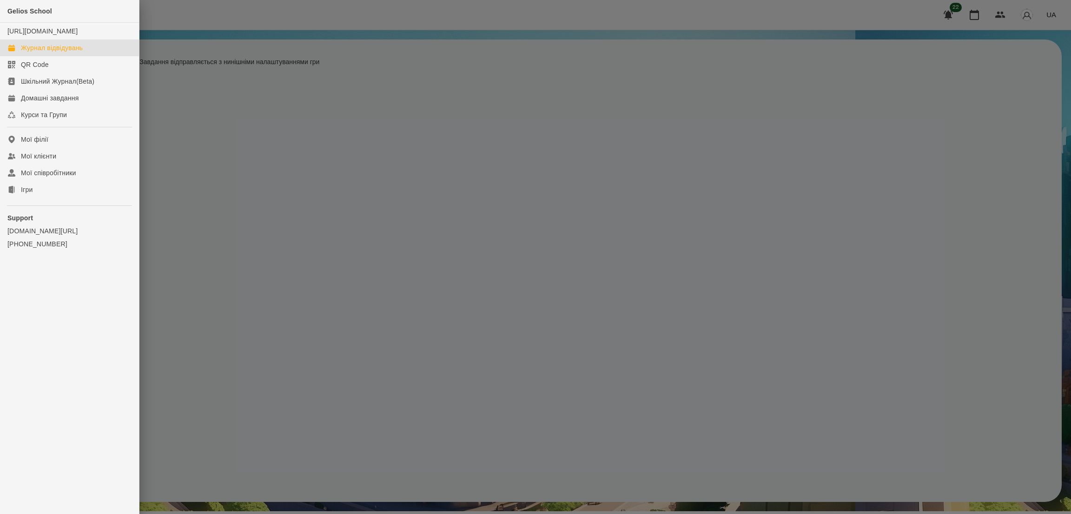
click at [49, 56] on link "Журнал відвідувань" at bounding box center [69, 48] width 139 height 17
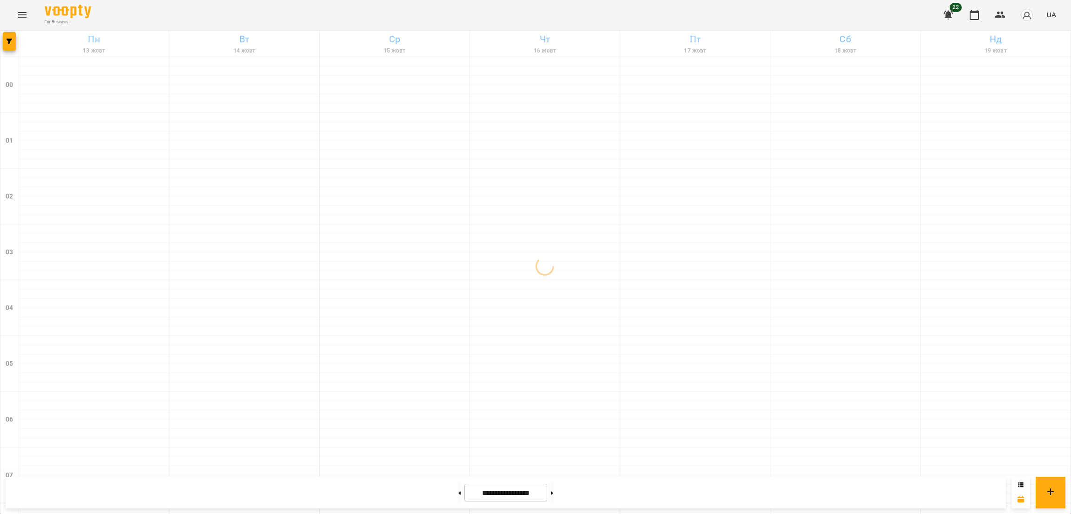
click at [1050, 17] on span "UA" at bounding box center [1052, 15] width 10 height 10
click at [1034, 73] on div "Русский" at bounding box center [1033, 69] width 47 height 17
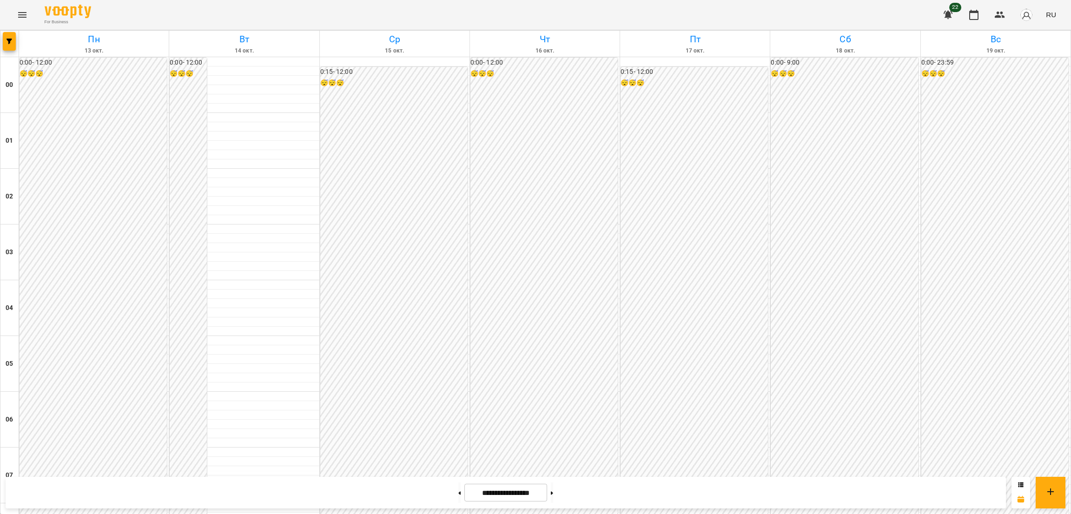
scroll to position [453, 0]
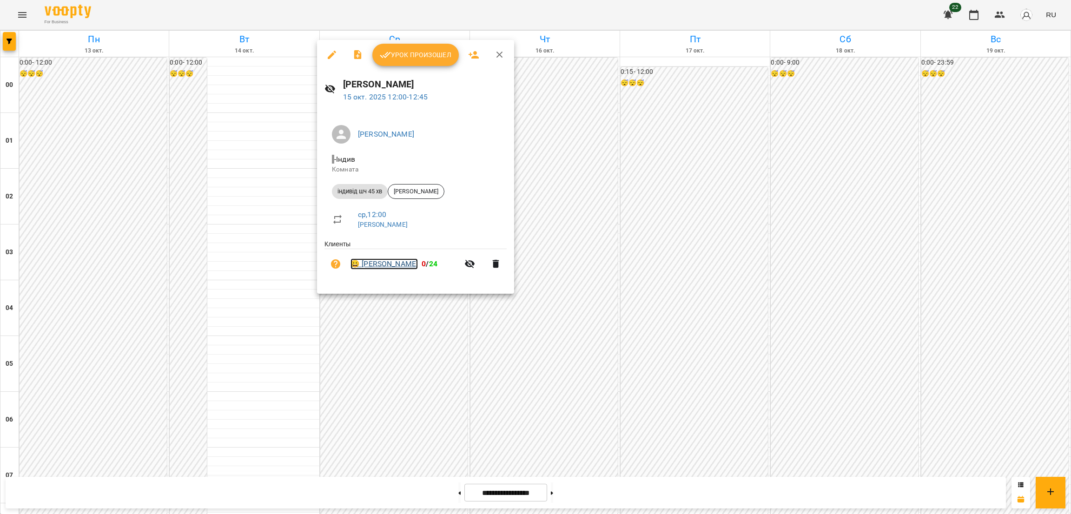
click at [381, 262] on link "😀 [PERSON_NAME]" at bounding box center [384, 264] width 67 height 11
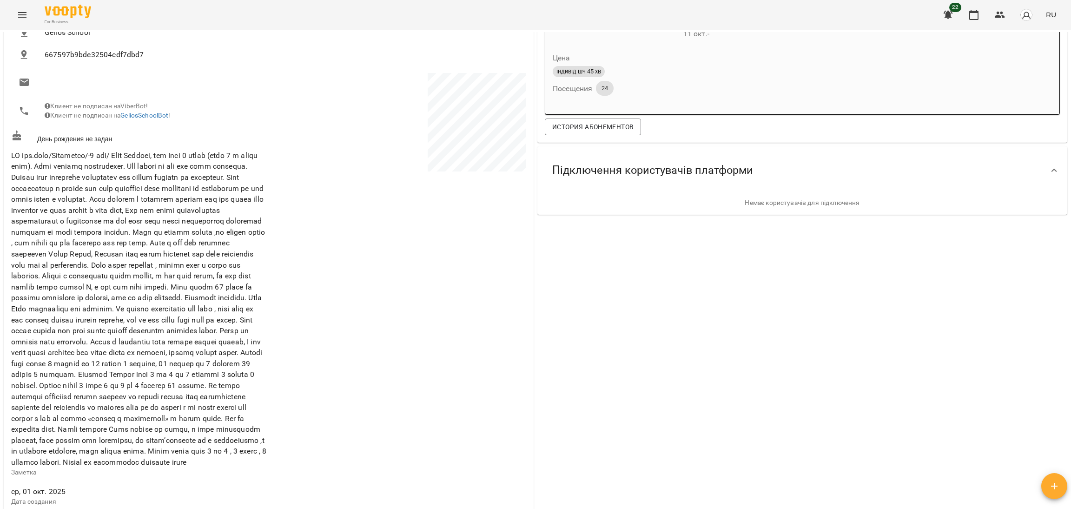
scroll to position [144, 0]
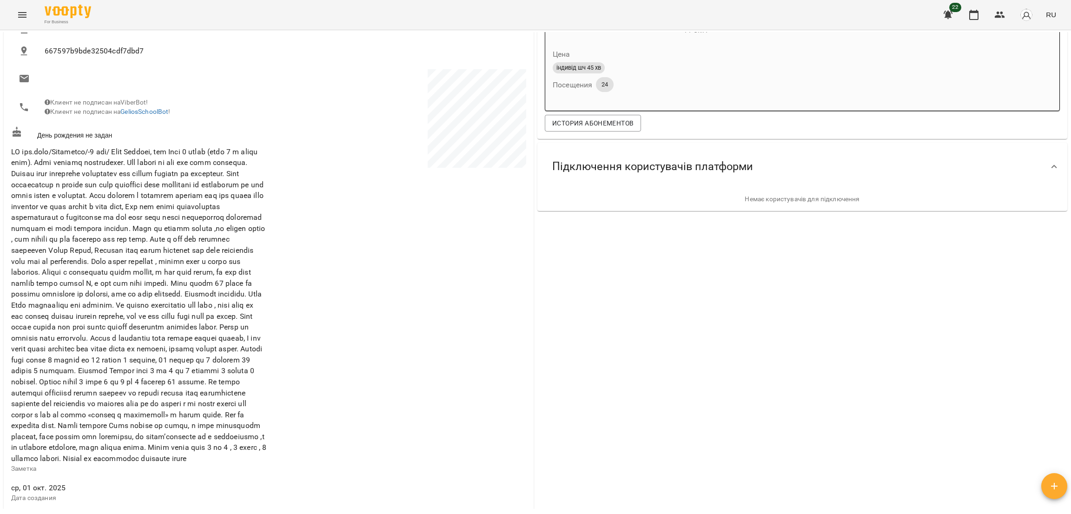
click at [28, 15] on button "Menu" at bounding box center [22, 15] width 22 height 22
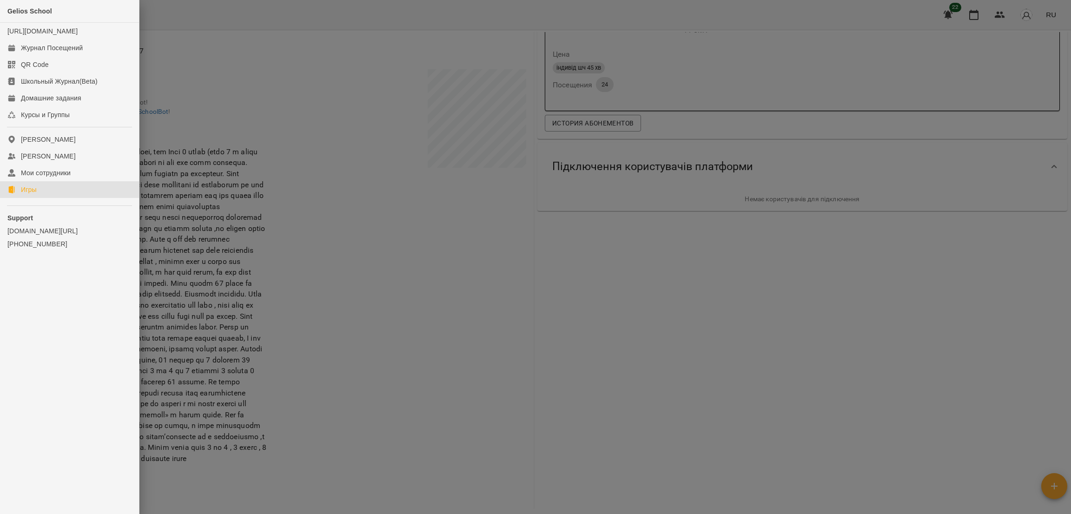
click at [38, 198] on link "Игры" at bounding box center [69, 189] width 139 height 17
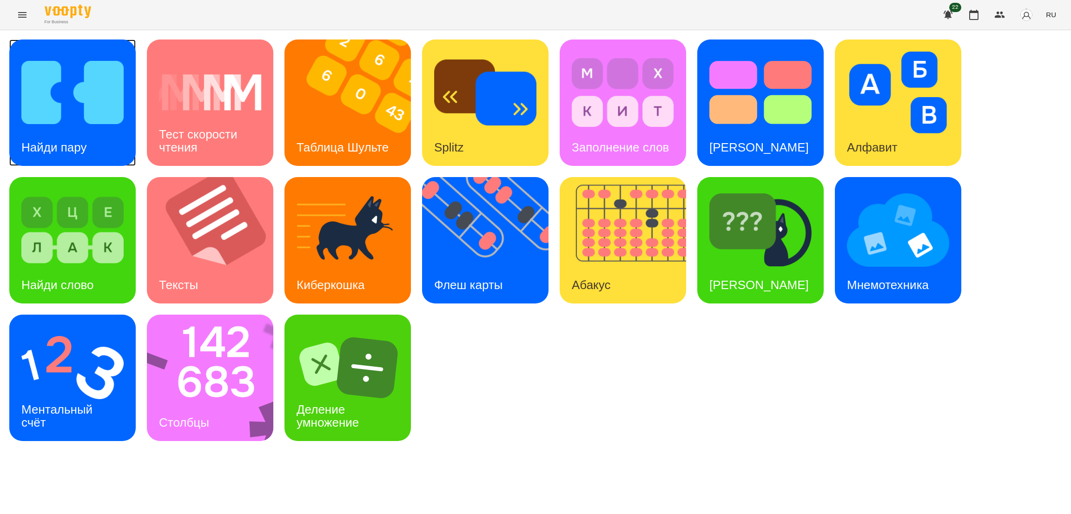
click at [69, 126] on img at bounding box center [72, 93] width 102 height 82
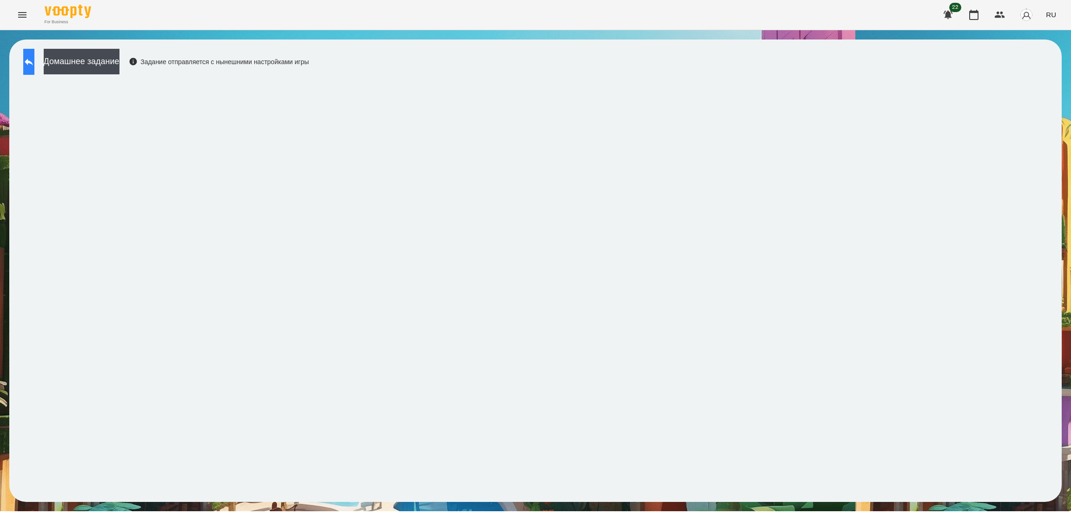
click at [34, 61] on button at bounding box center [28, 62] width 11 height 26
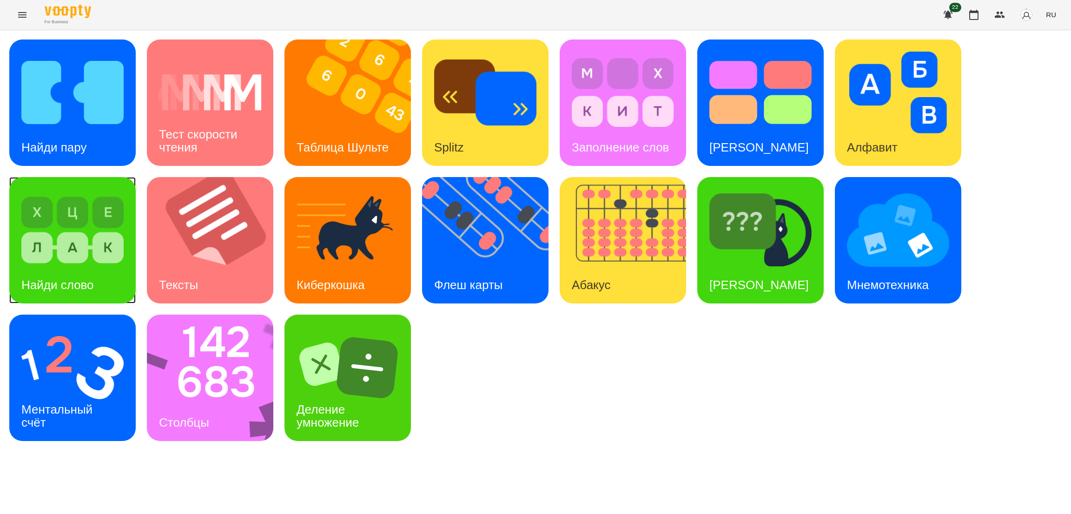
click at [93, 278] on h3 "Найди слово" at bounding box center [57, 285] width 73 height 14
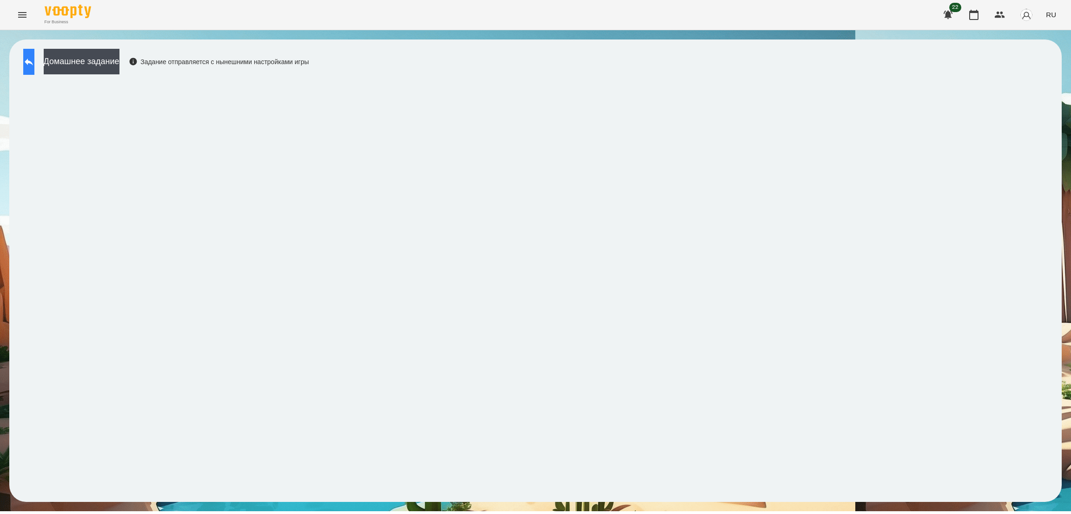
click at [34, 54] on button at bounding box center [28, 62] width 11 height 26
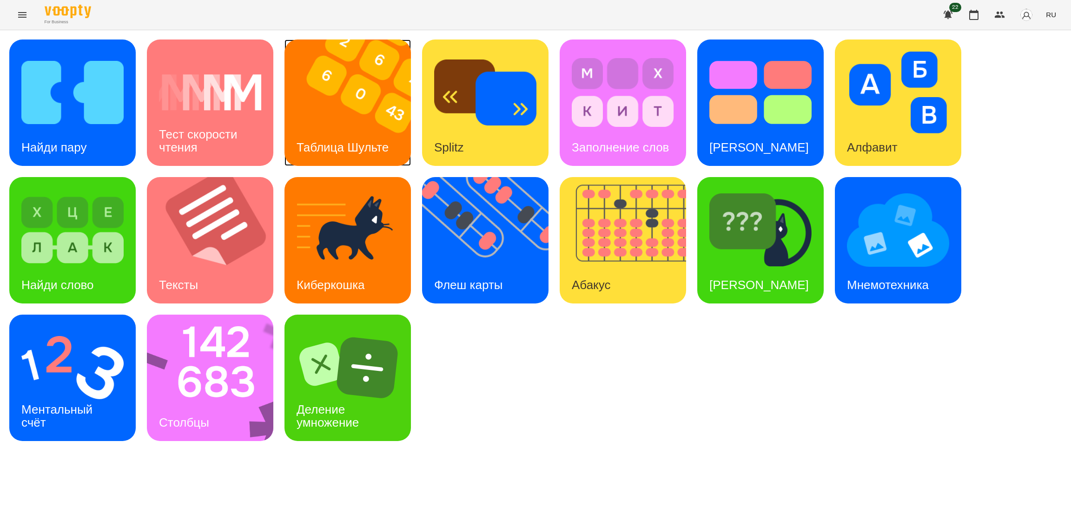
click at [373, 112] on img at bounding box center [354, 103] width 138 height 126
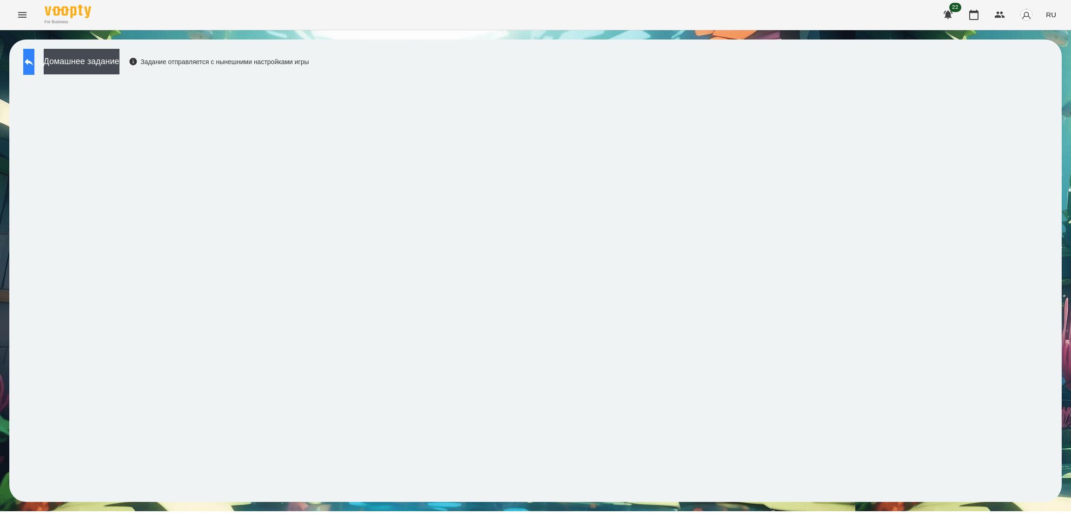
click at [34, 67] on icon at bounding box center [28, 61] width 11 height 11
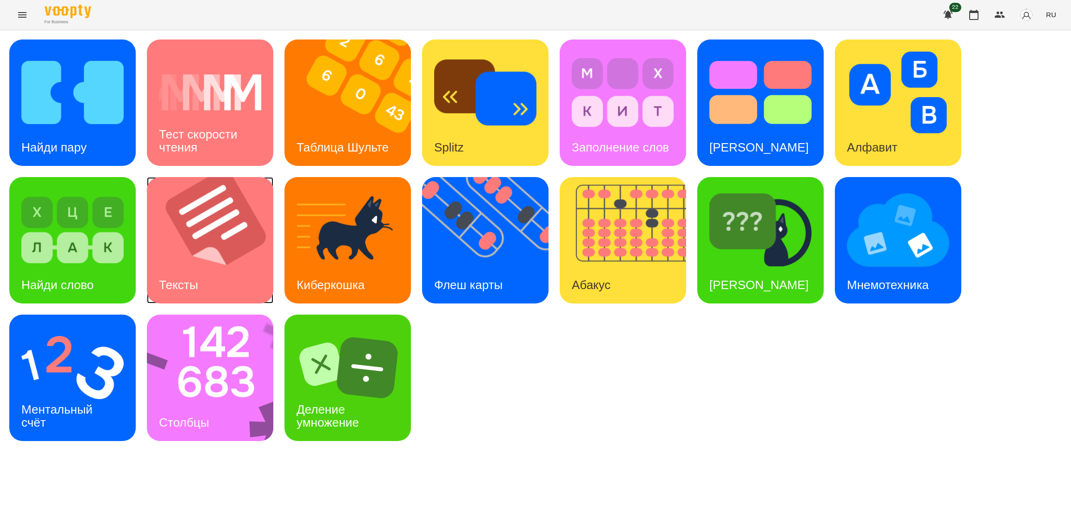
click at [217, 250] on img at bounding box center [216, 240] width 138 height 126
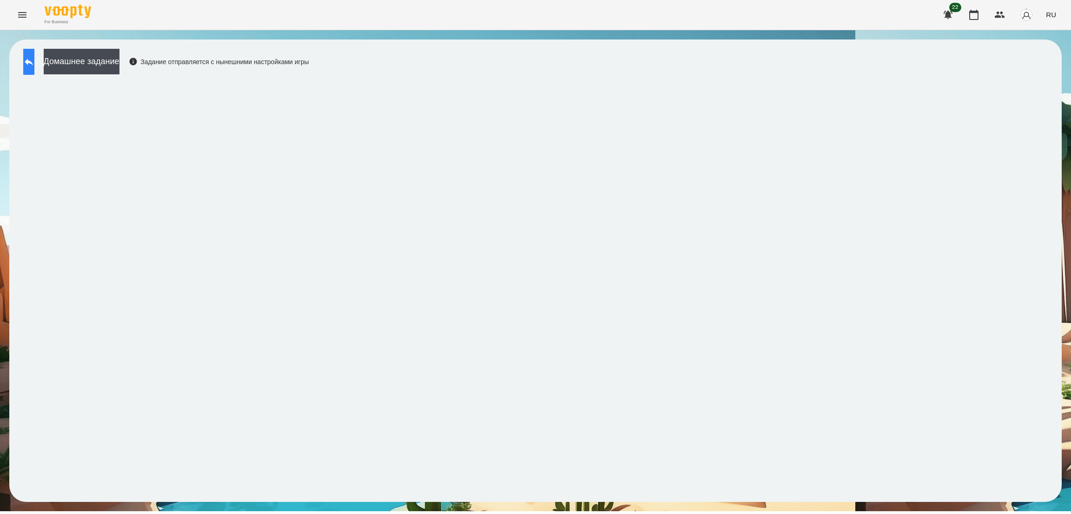
click at [34, 60] on icon at bounding box center [28, 61] width 11 height 11
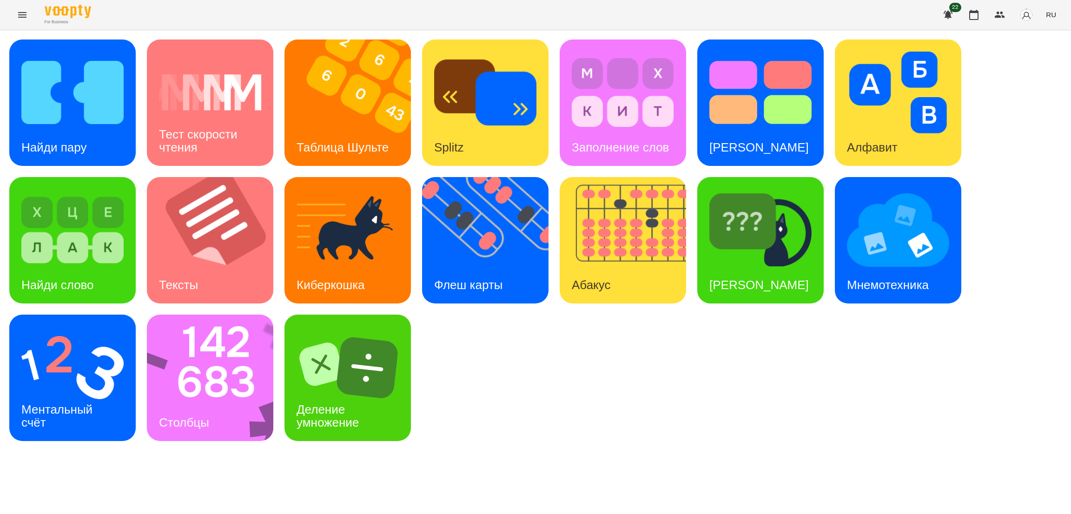
click at [20, 17] on icon "Menu" at bounding box center [22, 15] width 8 height 6
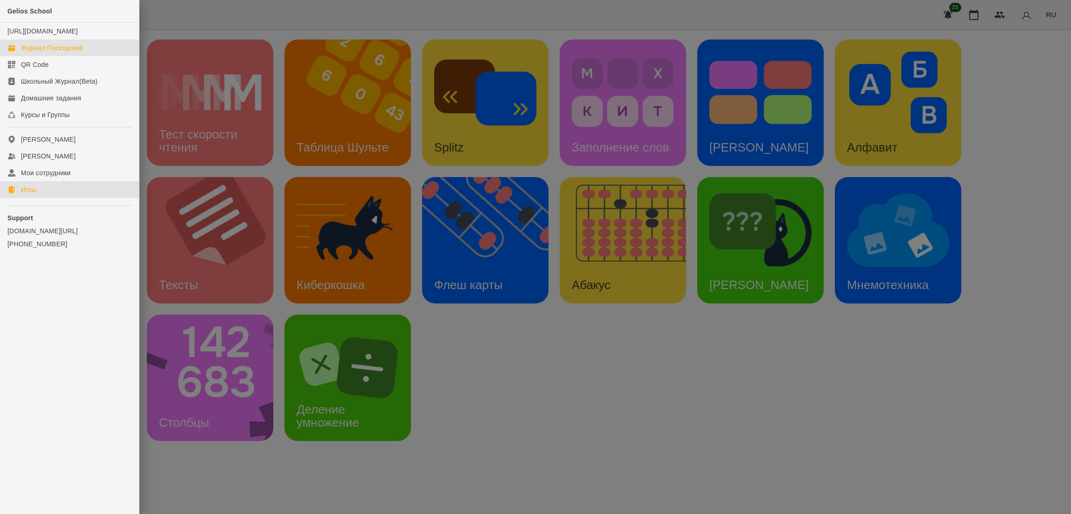
click at [53, 53] on div "Журнал Посещений" at bounding box center [52, 47] width 62 height 9
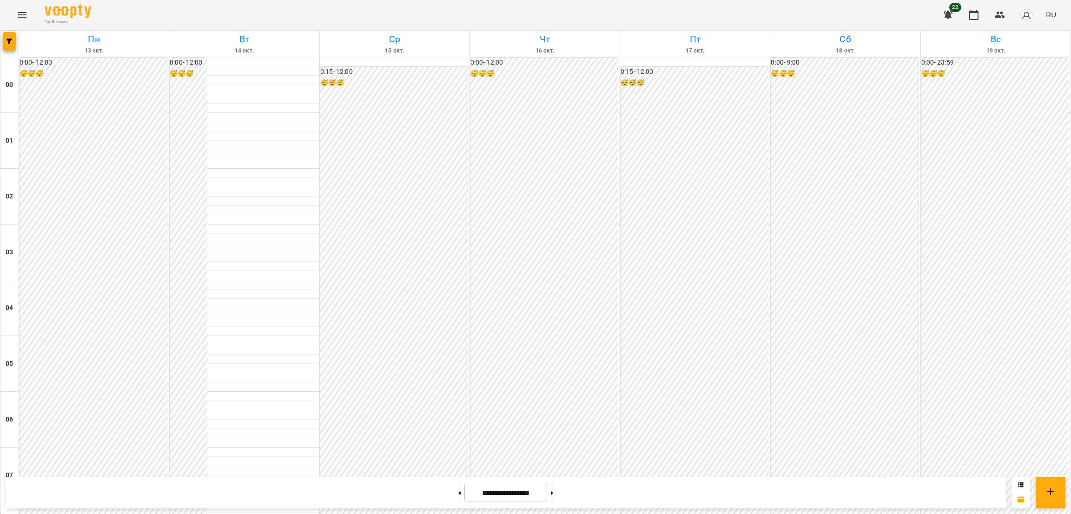
scroll to position [539, 0]
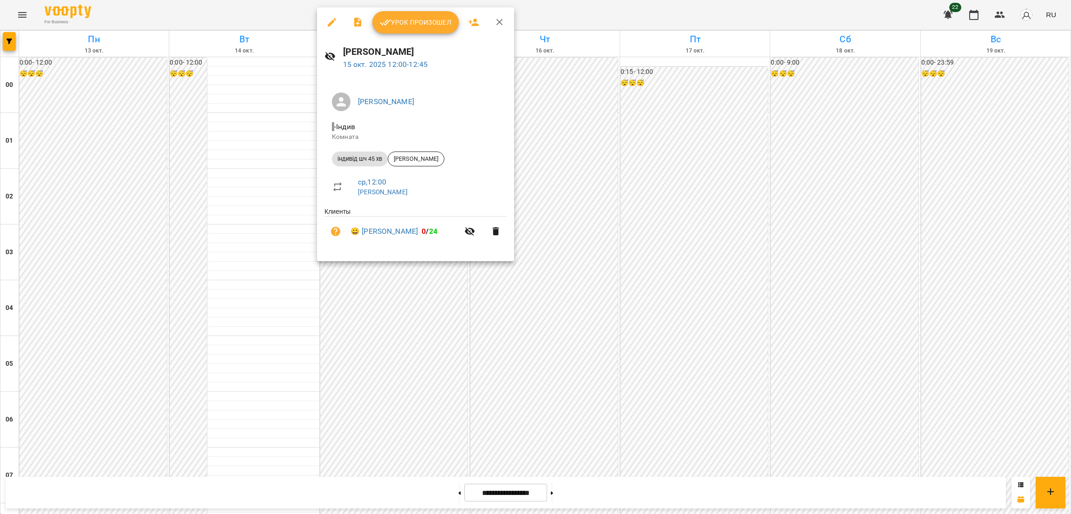
click at [334, 21] on icon "button" at bounding box center [331, 22] width 11 height 11
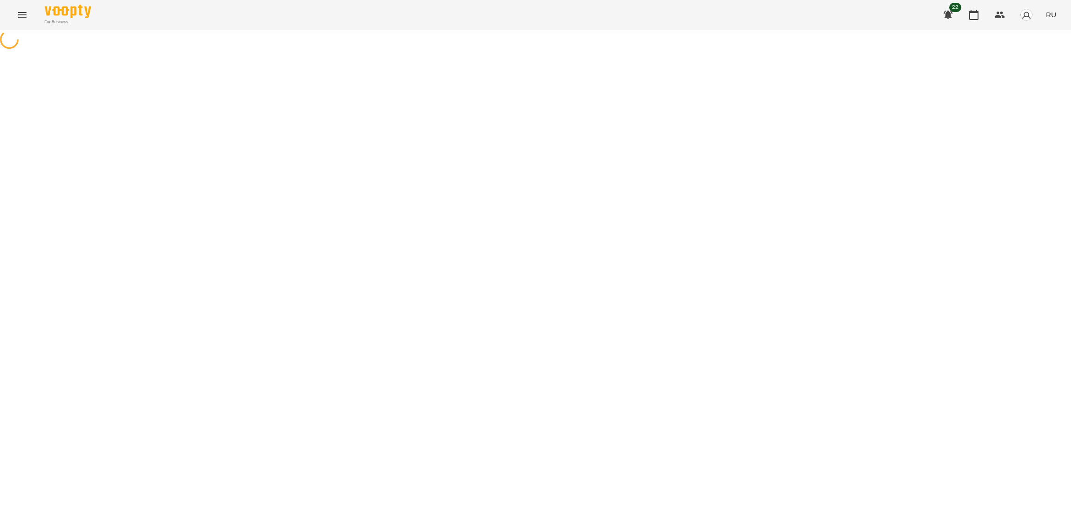
select select "**********"
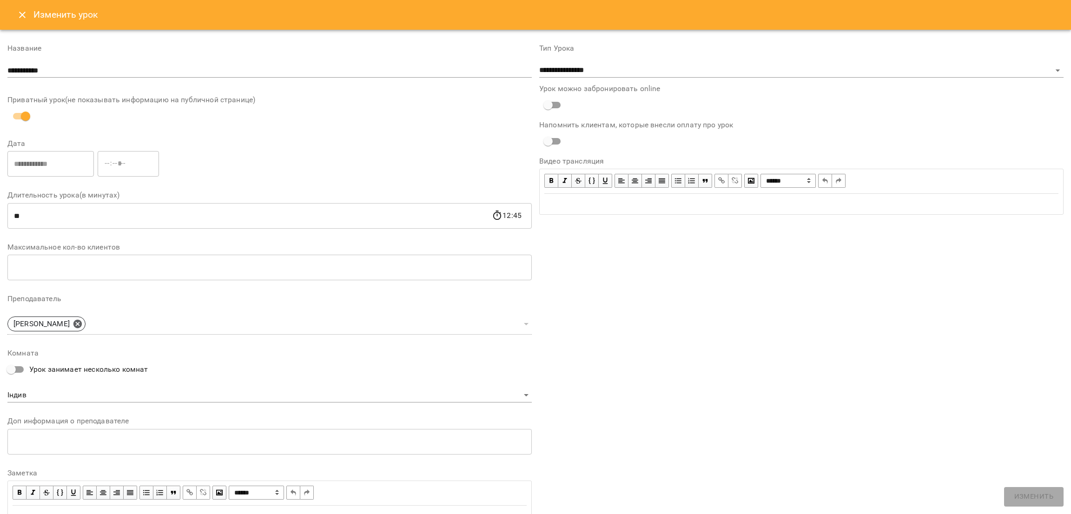
click at [20, 11] on icon "Close" at bounding box center [22, 14] width 11 height 11
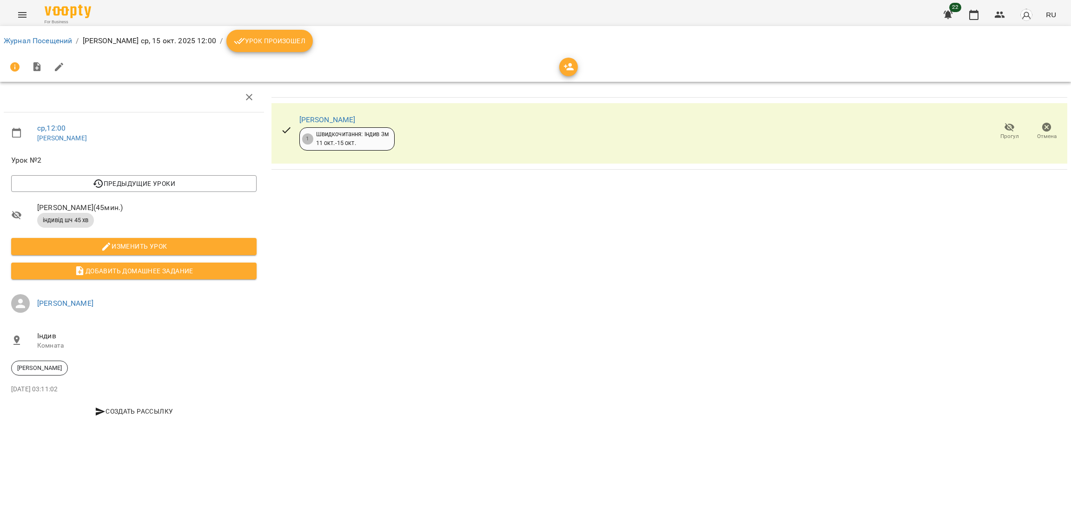
click at [235, 35] on span "Урок произошел" at bounding box center [270, 40] width 72 height 11
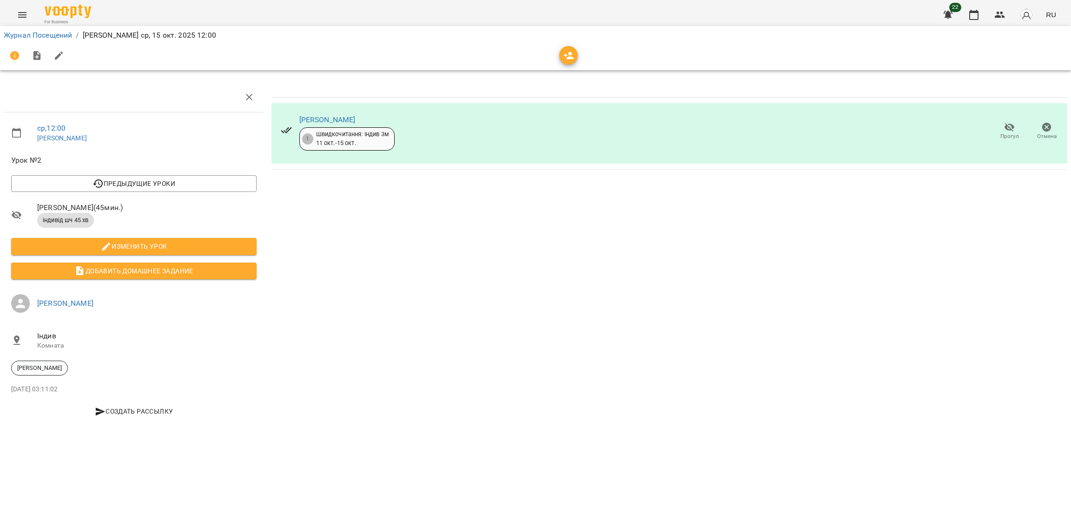
click at [23, 15] on icon "Menu" at bounding box center [22, 15] width 8 height 6
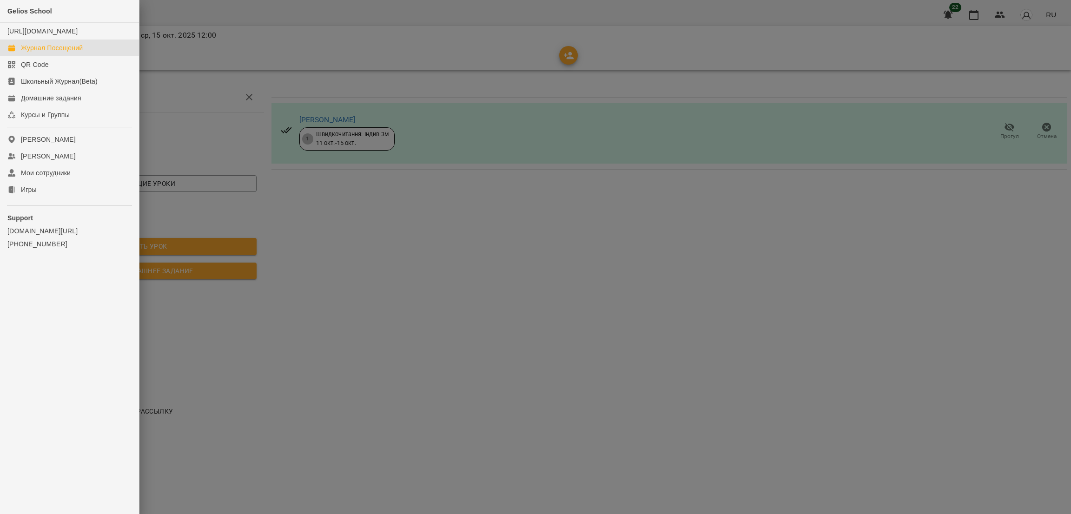
click at [64, 53] on div "Журнал Посещений" at bounding box center [52, 47] width 62 height 9
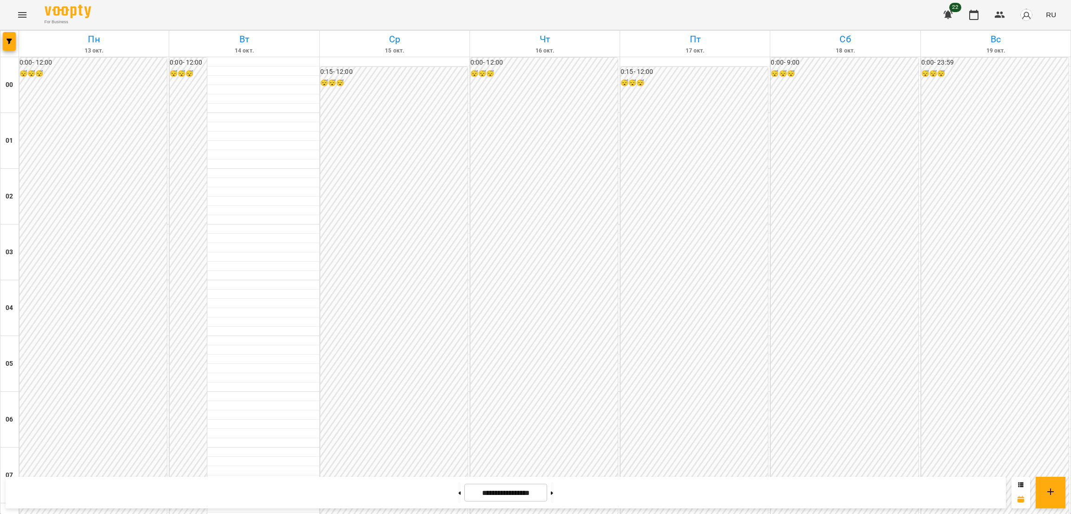
scroll to position [890, 0]
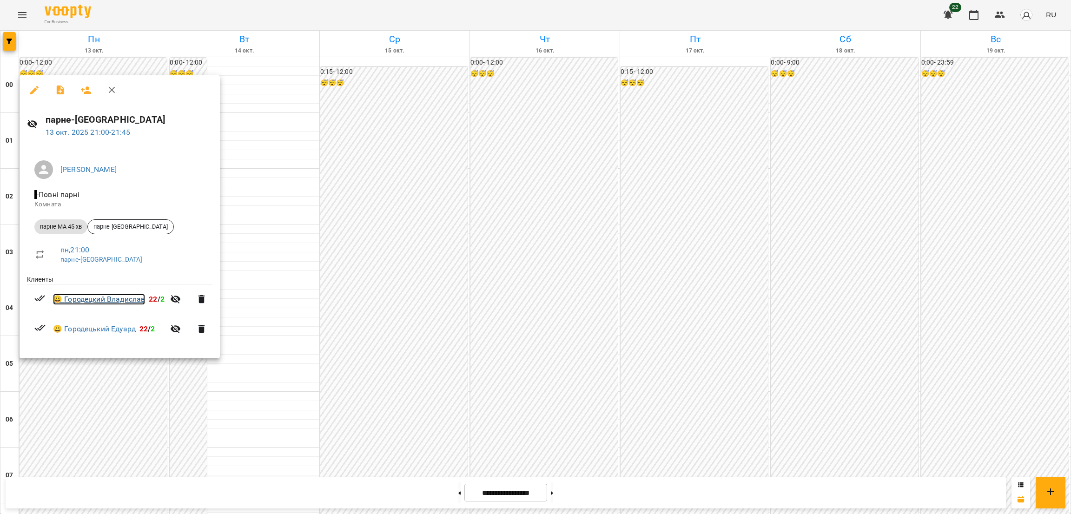
click at [112, 300] on link "😀 Городецкий Владислав" at bounding box center [99, 299] width 92 height 11
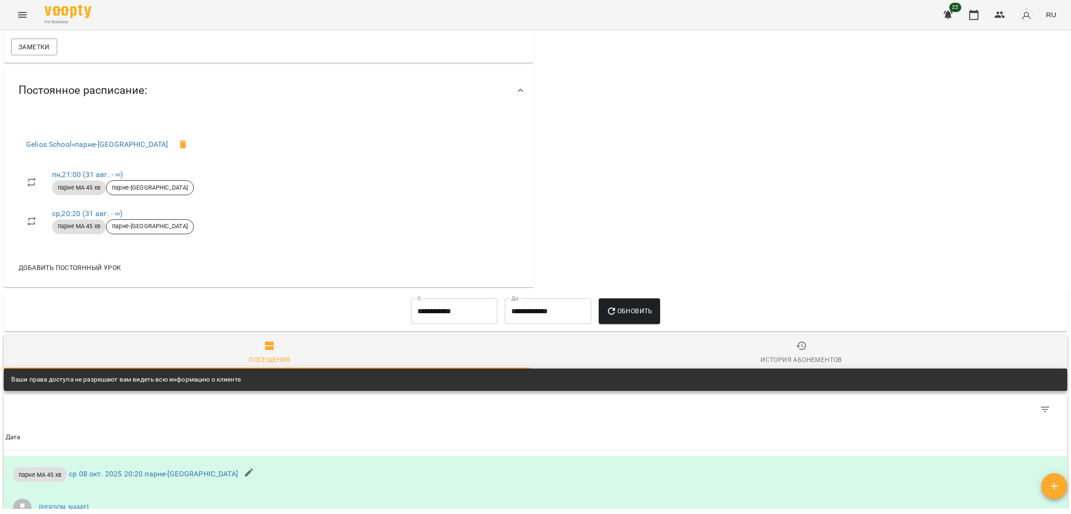
scroll to position [441, 0]
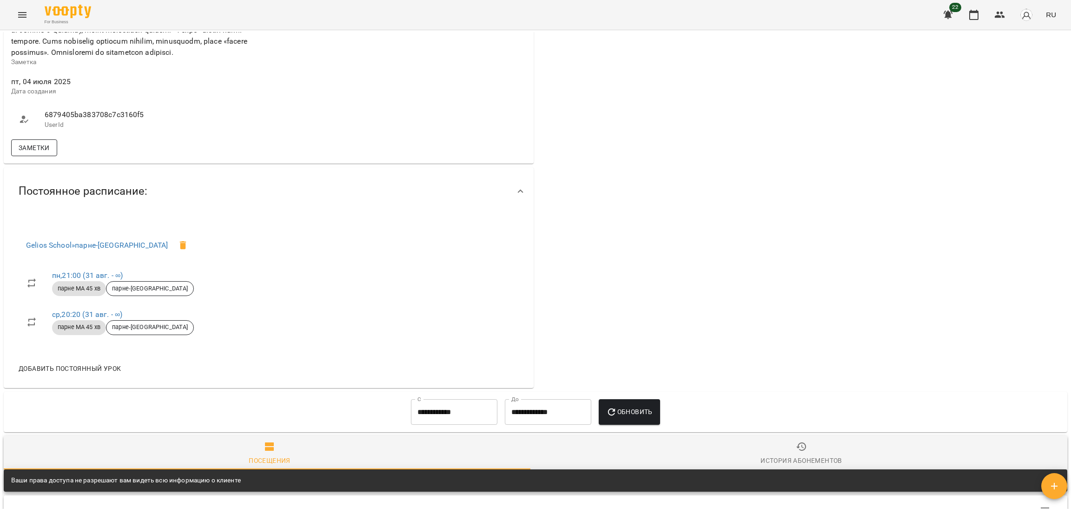
click at [19, 153] on span "Заметки" at bounding box center [34, 147] width 31 height 11
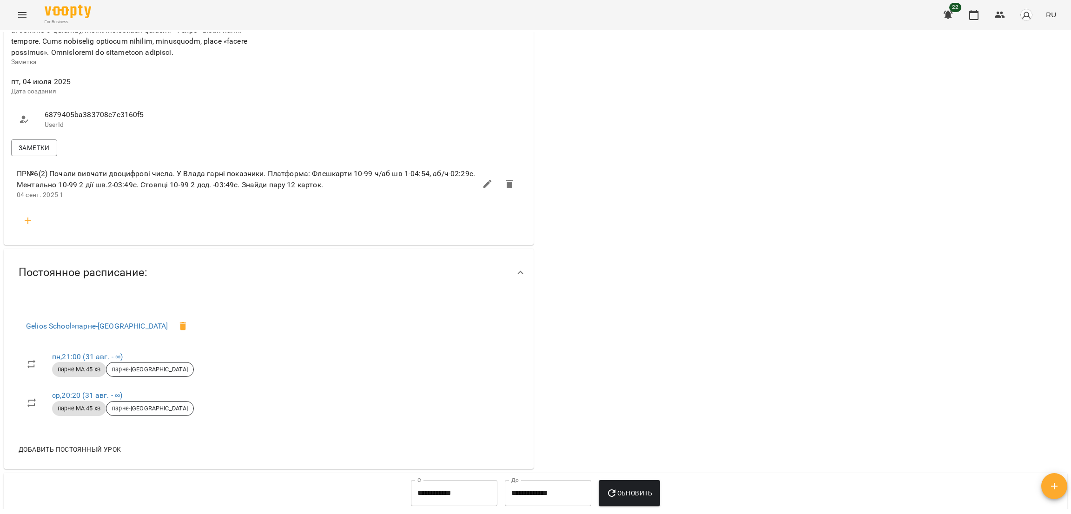
click at [29, 226] on icon "button" at bounding box center [27, 220] width 11 height 11
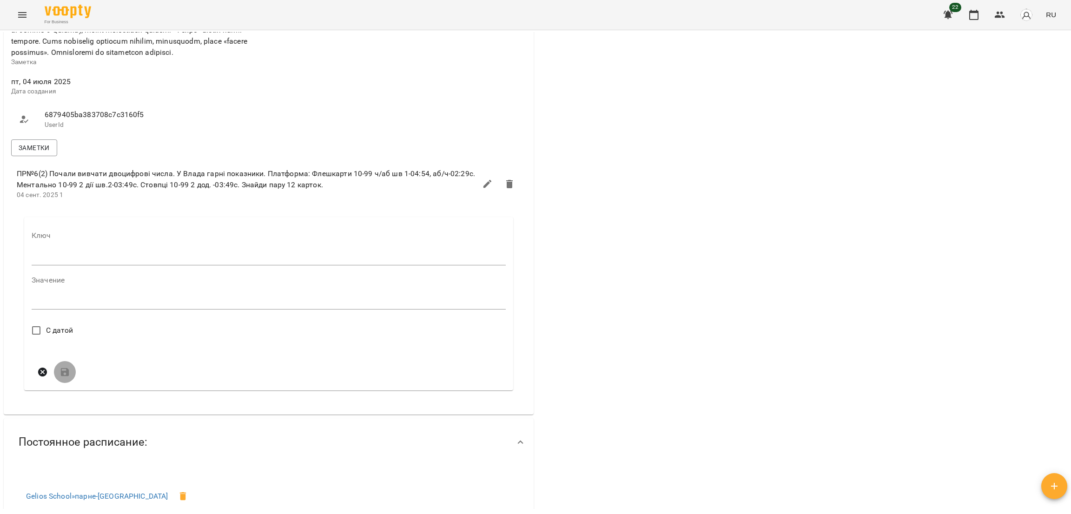
click at [53, 265] on div "Ключ" at bounding box center [269, 250] width 474 height 37
click at [50, 266] on input "text" at bounding box center [269, 258] width 474 height 15
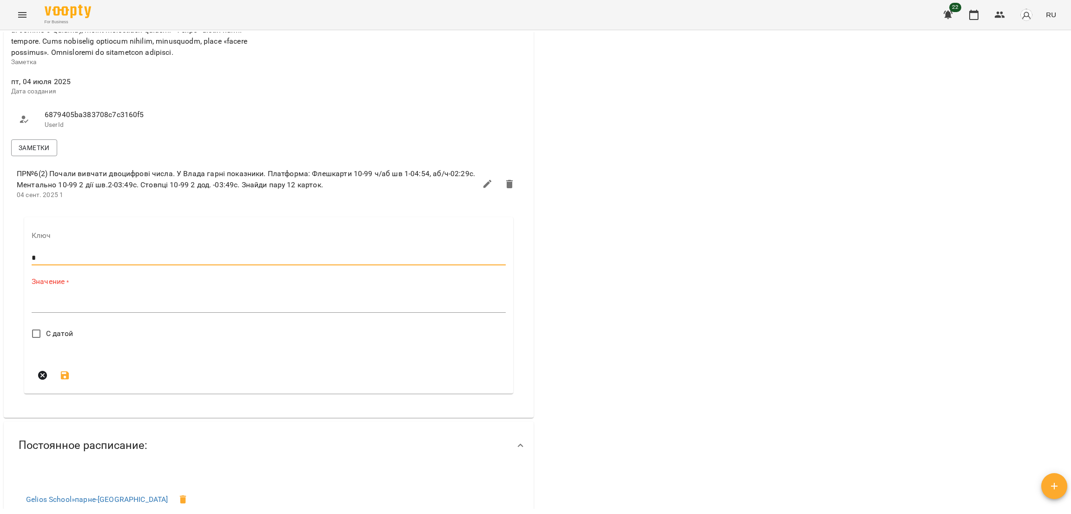
type input "*"
click at [44, 310] on textarea at bounding box center [269, 305] width 474 height 9
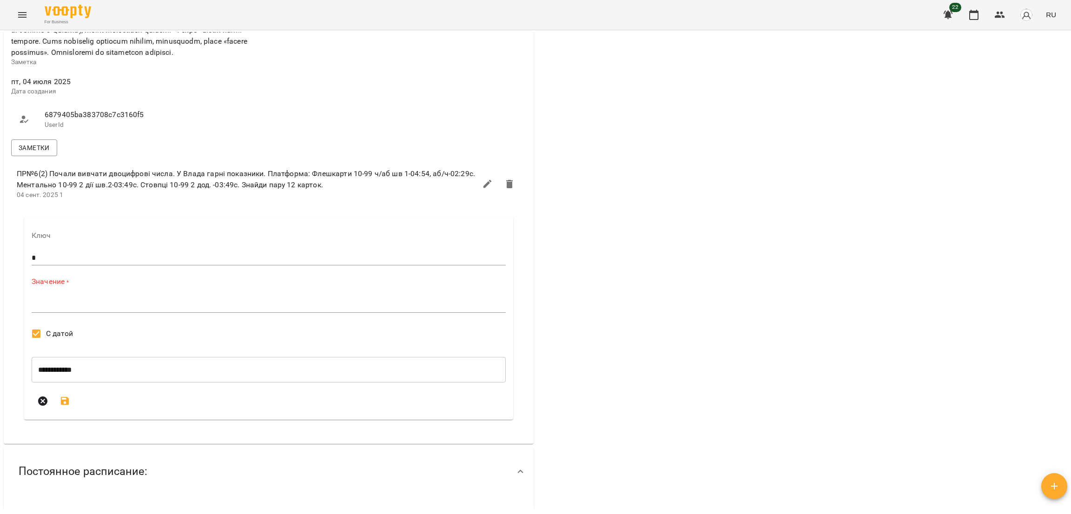
click at [46, 313] on div "*" at bounding box center [269, 305] width 474 height 15
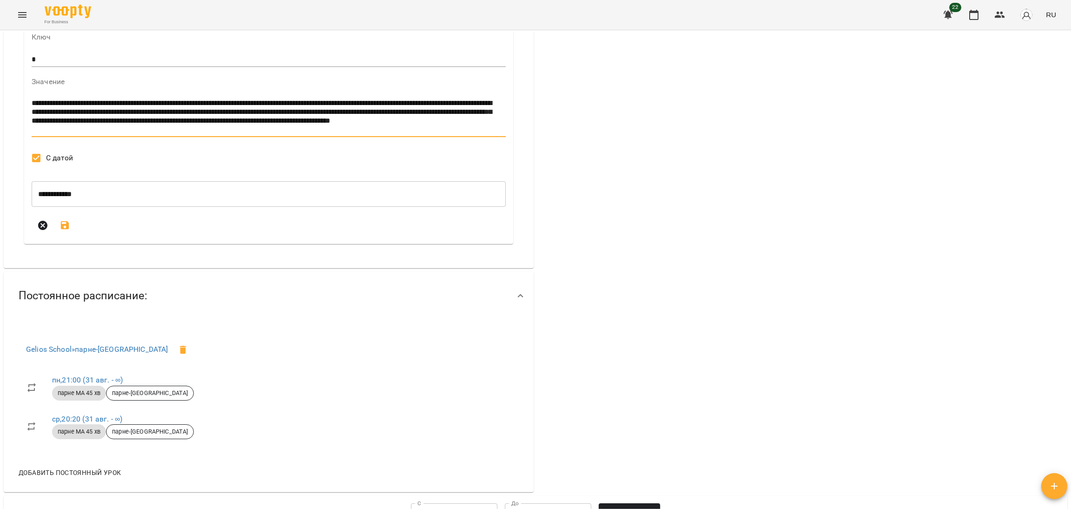
scroll to position [664, 0]
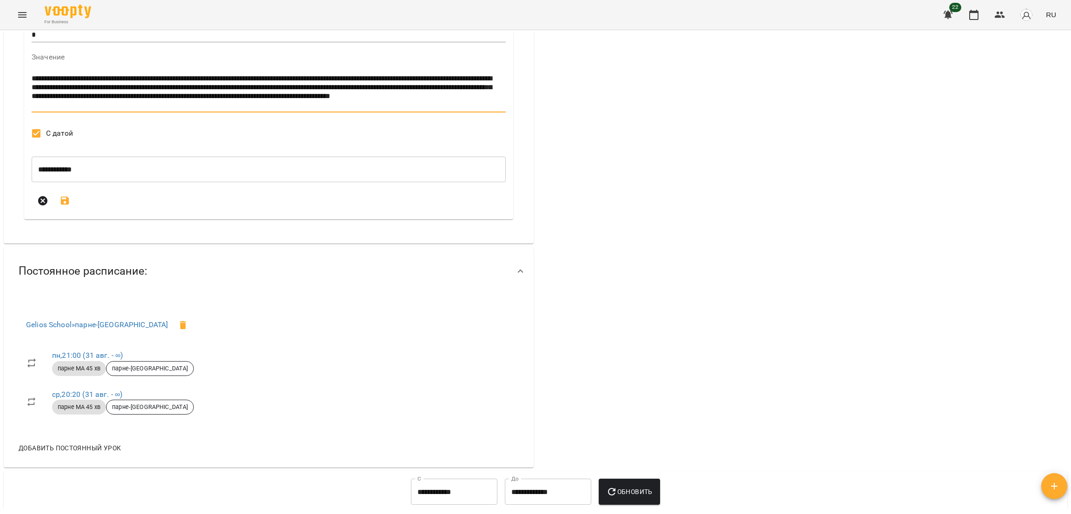
type textarea "**********"
click at [66, 205] on icon "submit" at bounding box center [65, 201] width 8 height 8
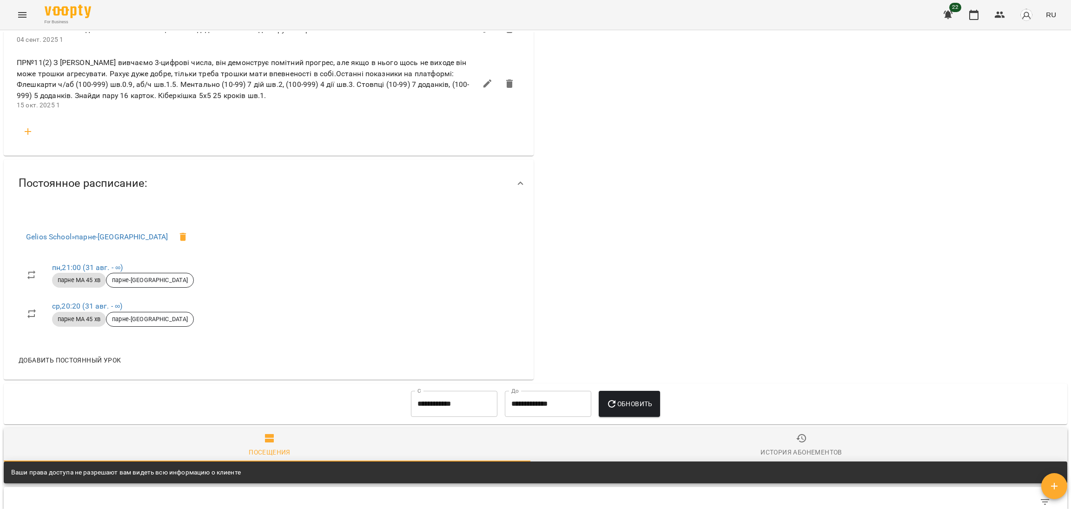
scroll to position [563, 0]
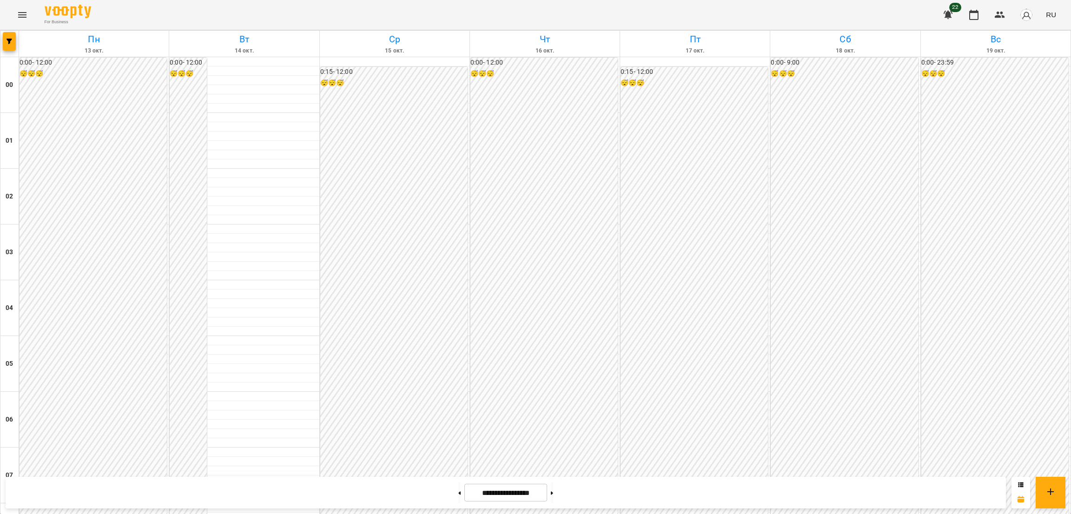
scroll to position [877, 0]
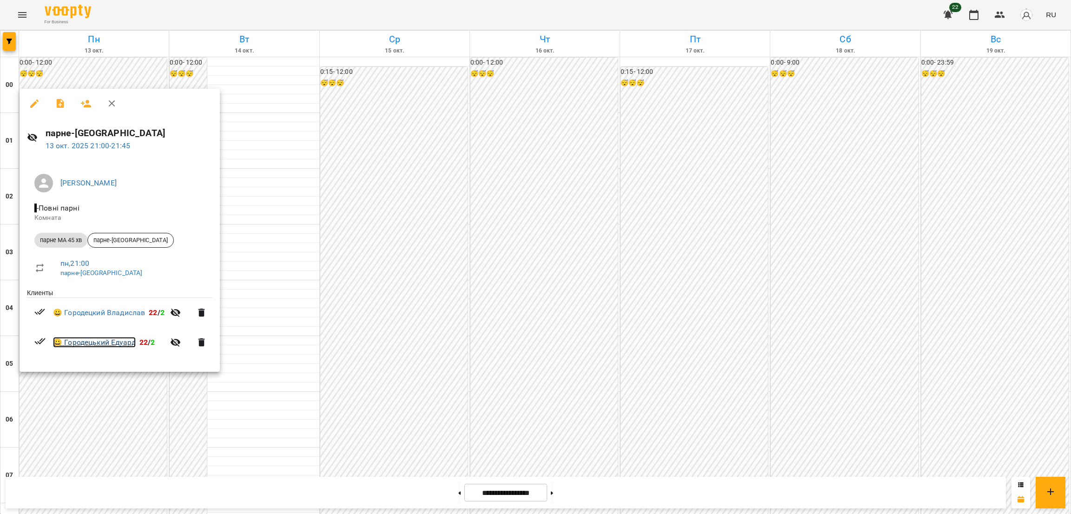
click at [105, 341] on link "😀 Городецький Едуард" at bounding box center [94, 342] width 83 height 11
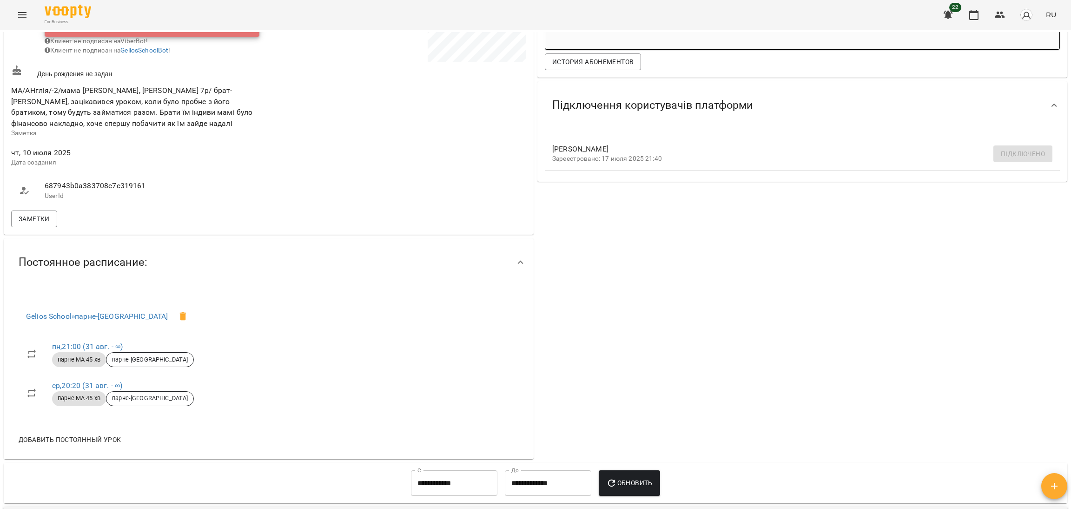
scroll to position [211, 0]
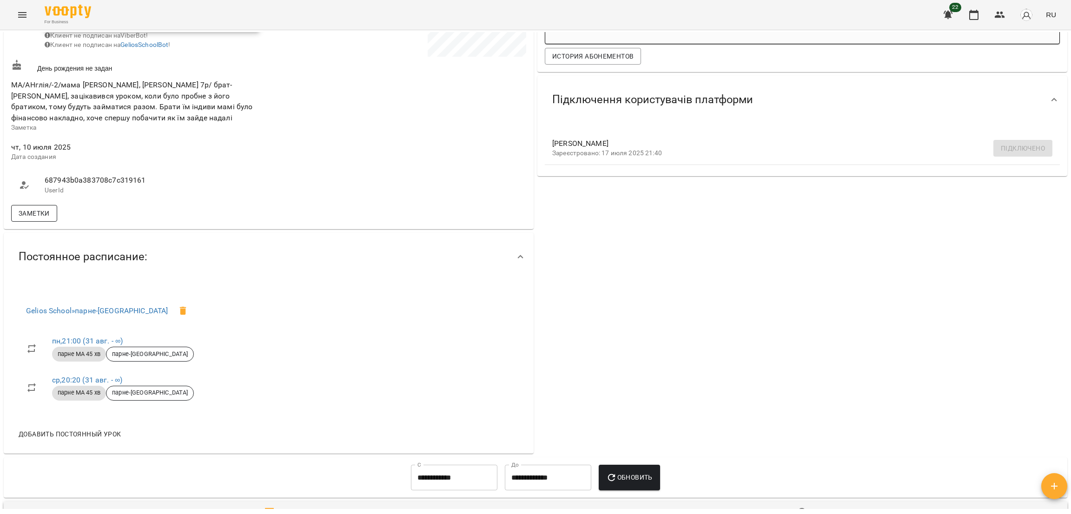
click at [29, 213] on button "Заметки" at bounding box center [34, 213] width 46 height 17
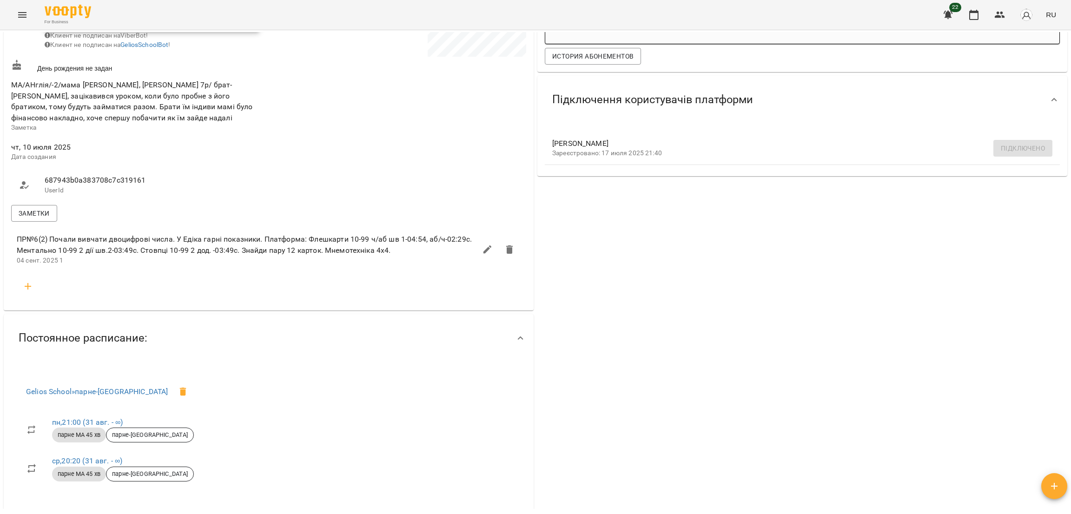
click at [28, 292] on icon "button" at bounding box center [27, 286] width 11 height 11
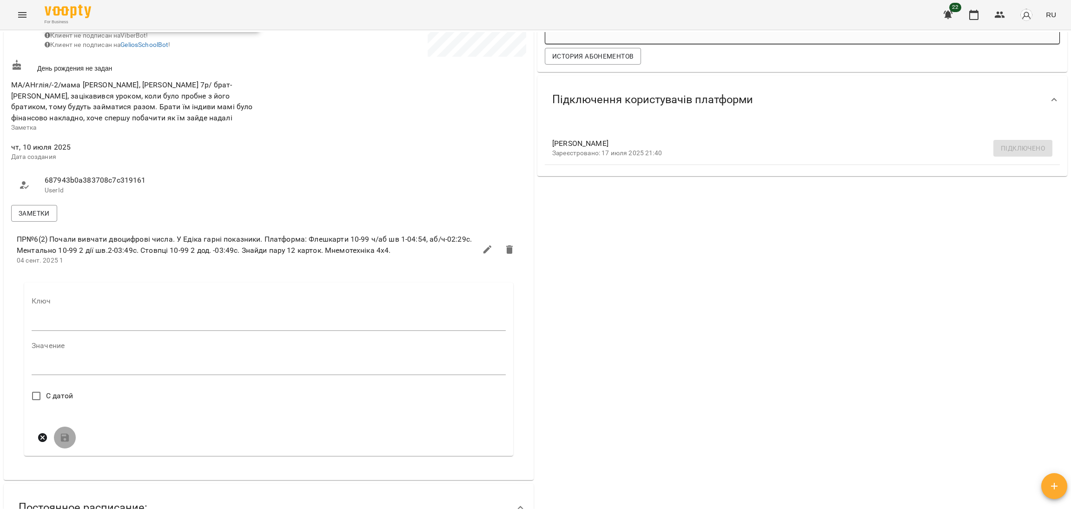
click at [44, 329] on input "text" at bounding box center [269, 323] width 474 height 15
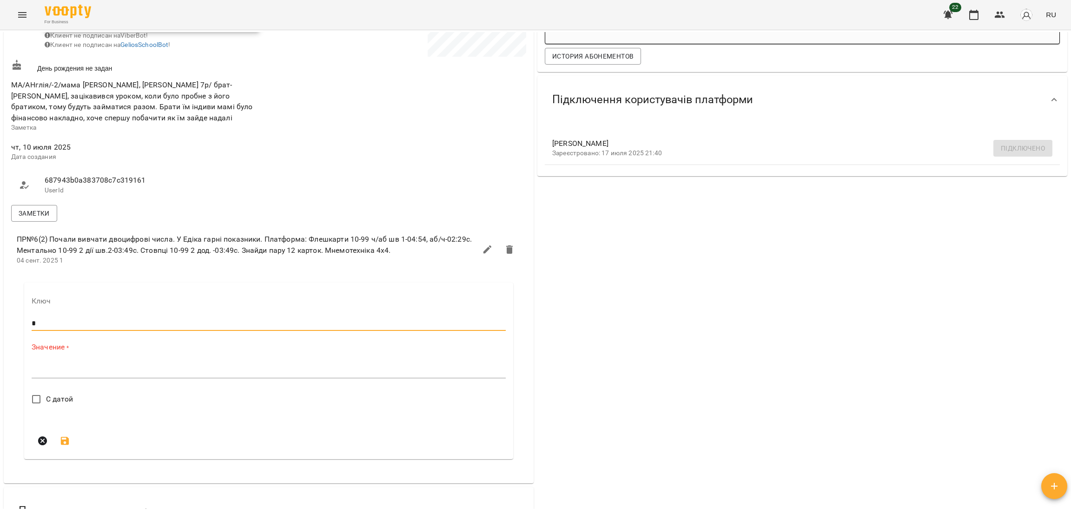
type input "*"
click at [46, 375] on textarea at bounding box center [269, 370] width 474 height 9
click at [51, 375] on textarea at bounding box center [269, 370] width 474 height 9
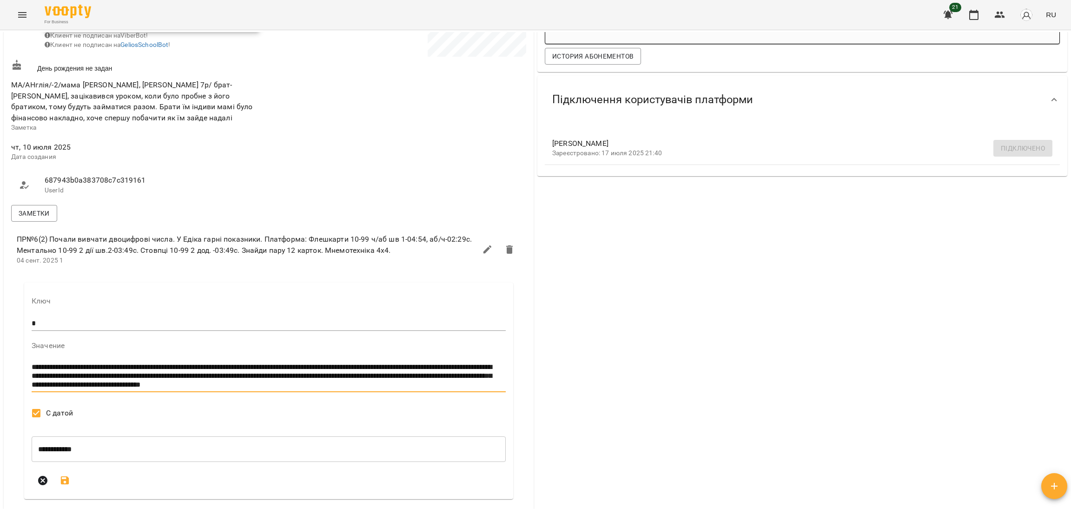
paste textarea "**********"
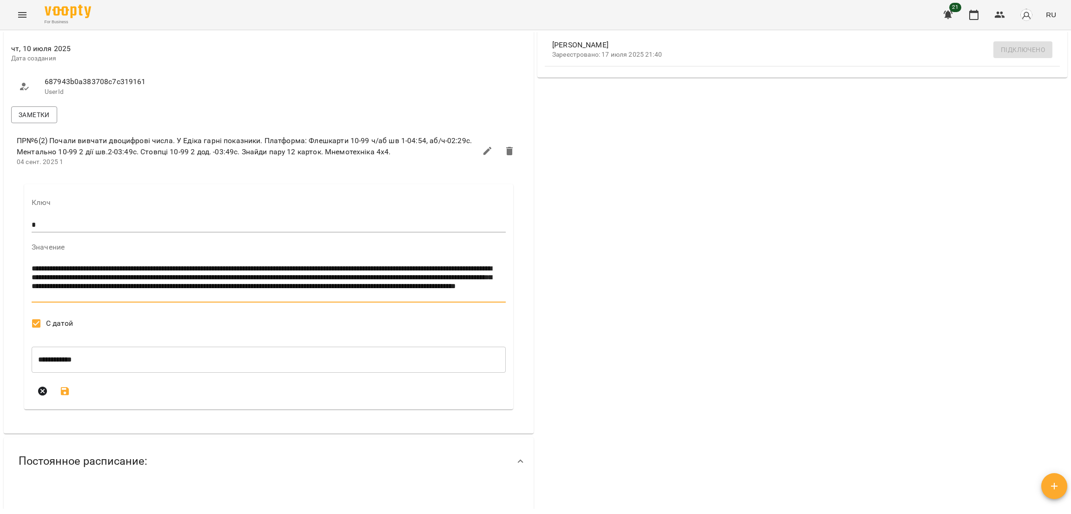
scroll to position [332, 0]
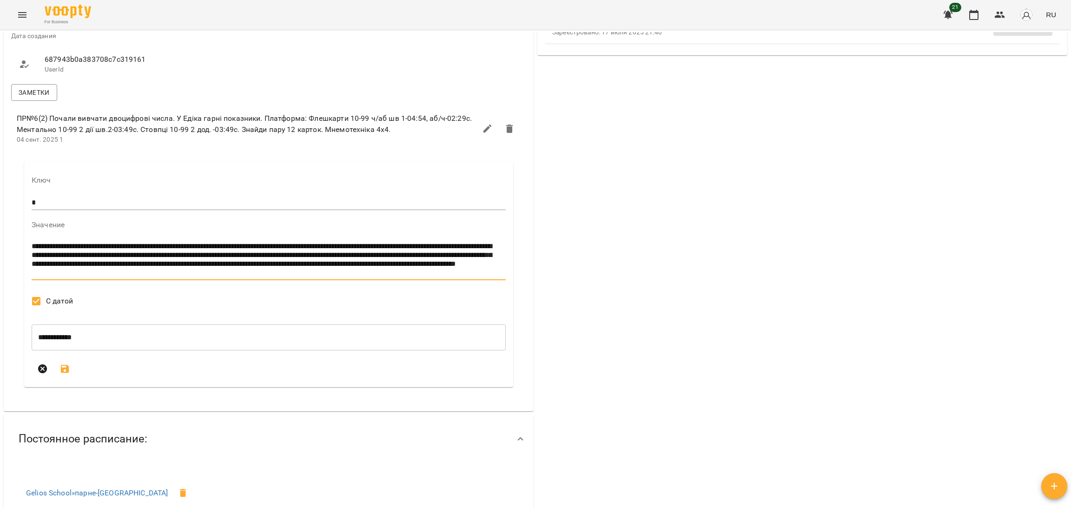
type textarea "**********"
click at [65, 373] on icon "submit" at bounding box center [65, 369] width 8 height 8
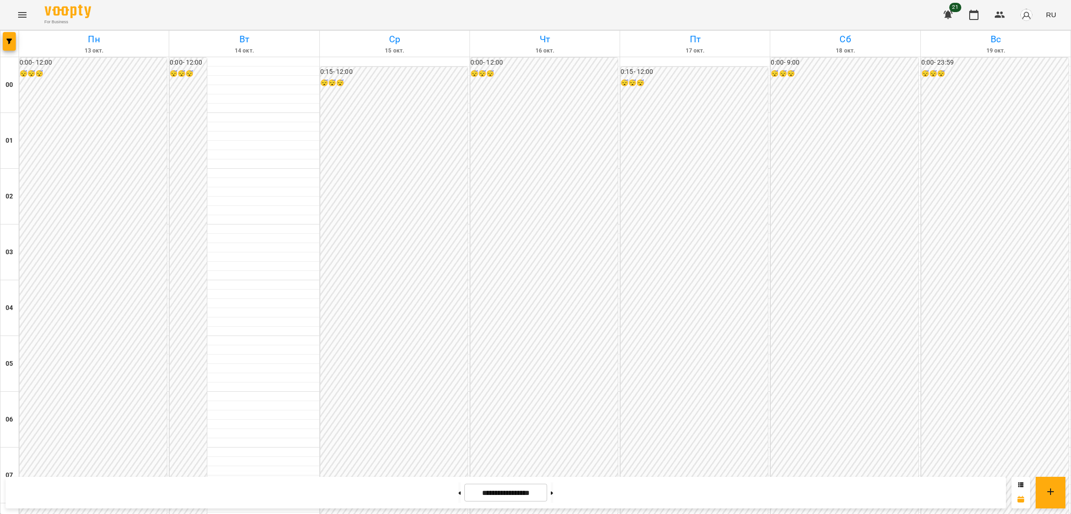
scroll to position [837, 0]
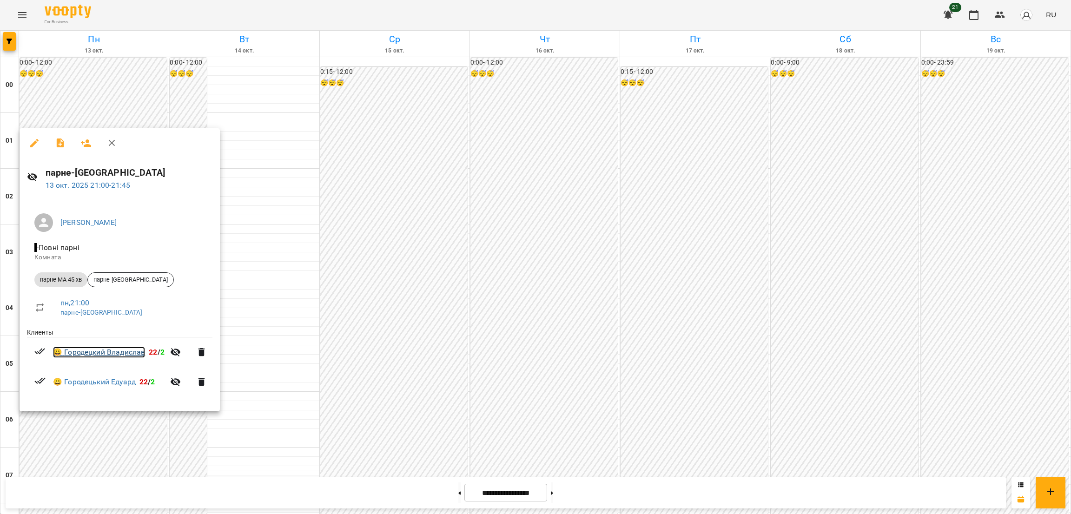
click at [113, 356] on link "😀 Городецкий Владислав" at bounding box center [99, 352] width 92 height 11
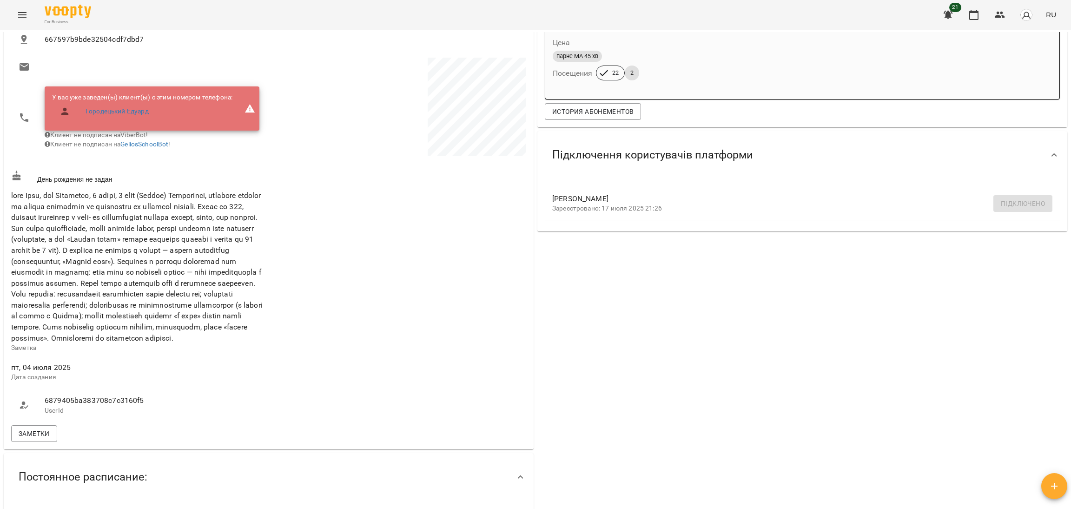
scroll to position [297, 0]
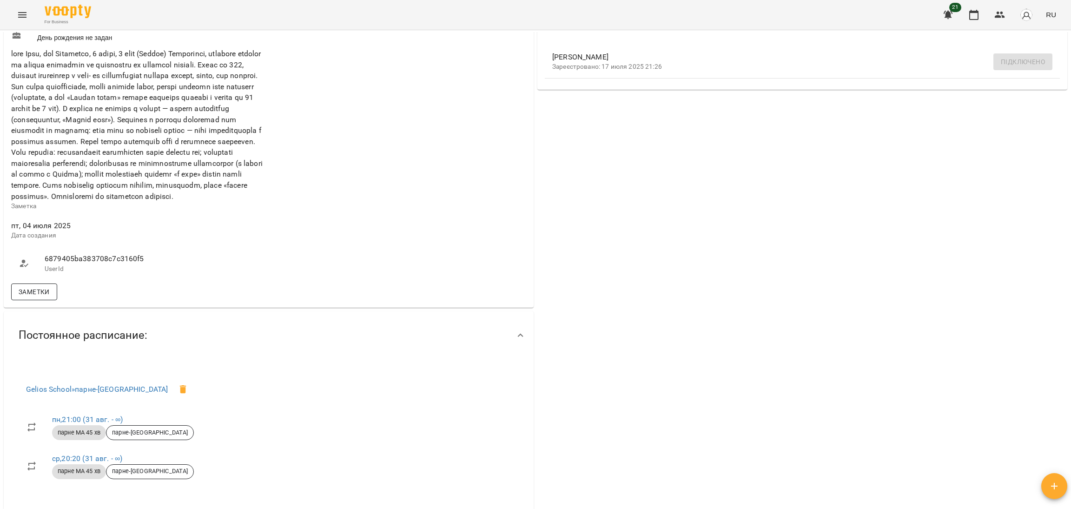
click at [24, 298] on span "Заметки" at bounding box center [34, 291] width 31 height 11
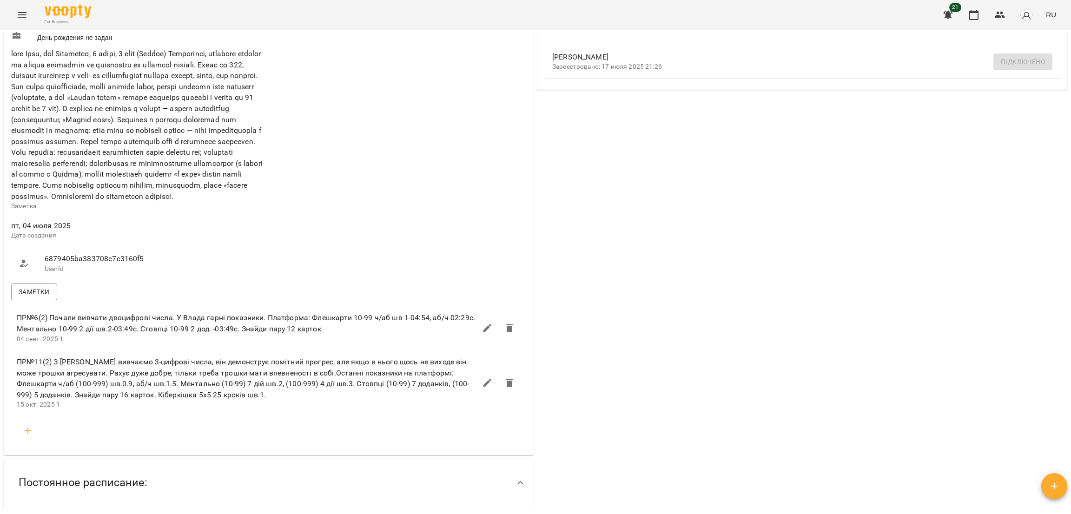
click at [483, 389] on icon "button" at bounding box center [487, 383] width 11 height 11
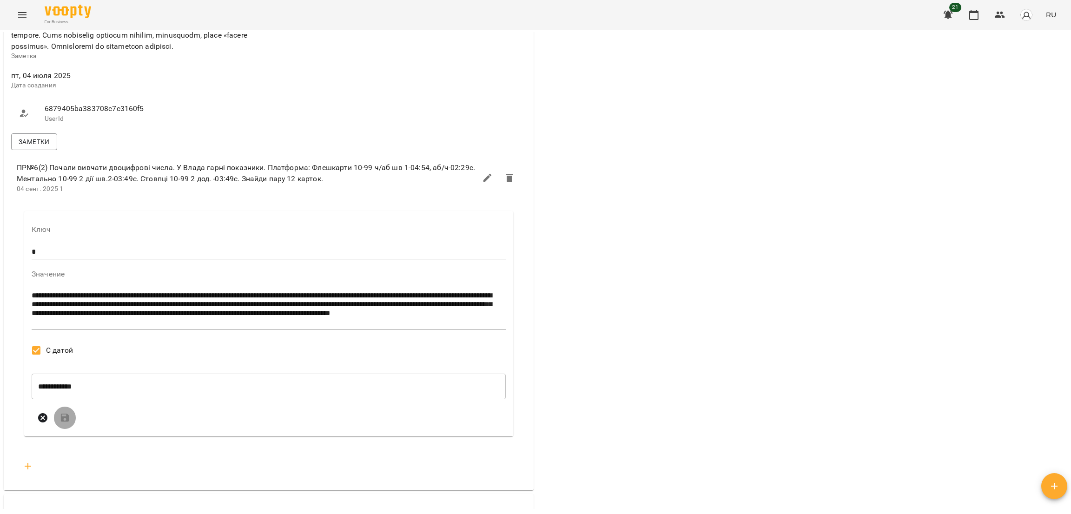
scroll to position [494, 0]
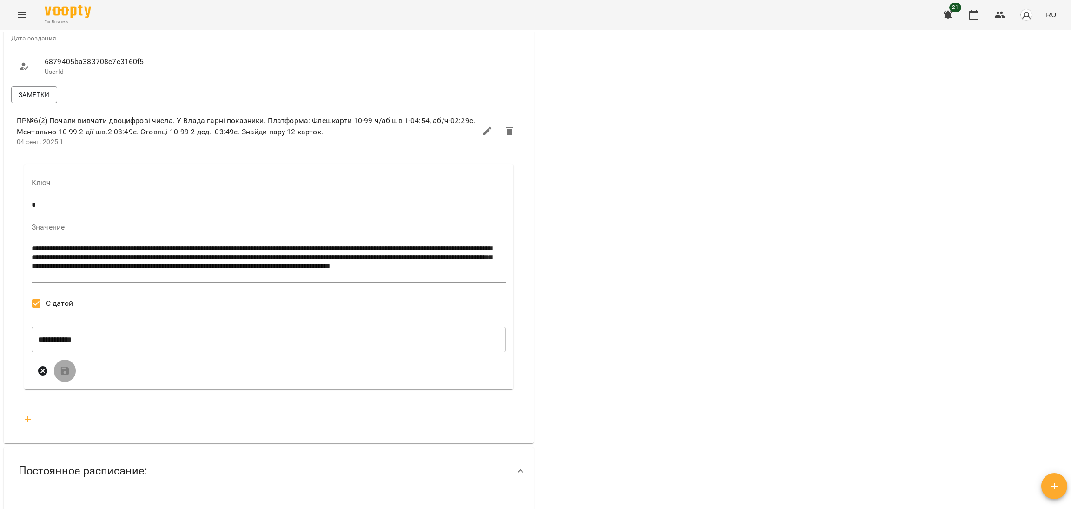
click at [254, 279] on textarea "**********" at bounding box center [266, 262] width 469 height 35
paste textarea "**********"
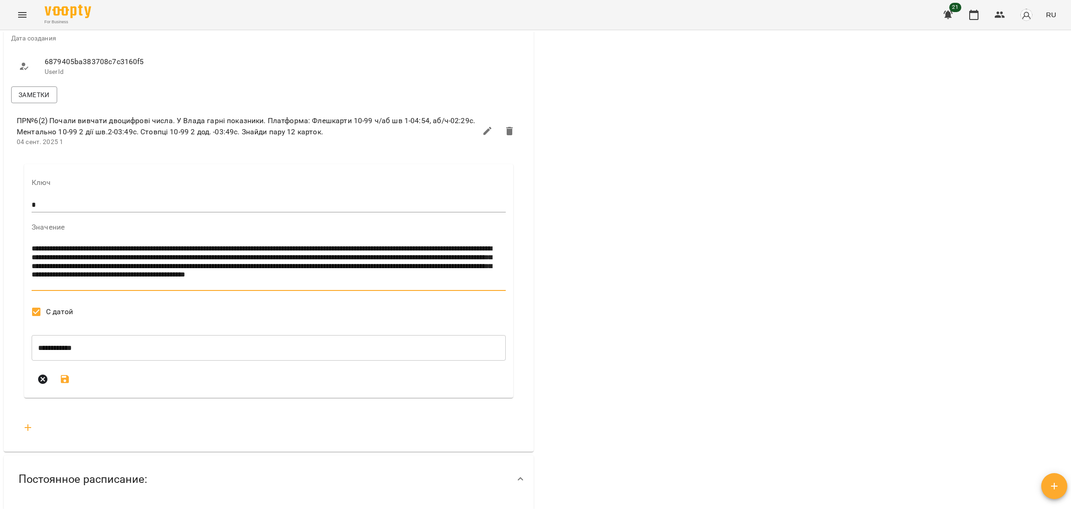
type textarea "**********"
click at [63, 384] on icon "submit" at bounding box center [65, 379] width 8 height 8
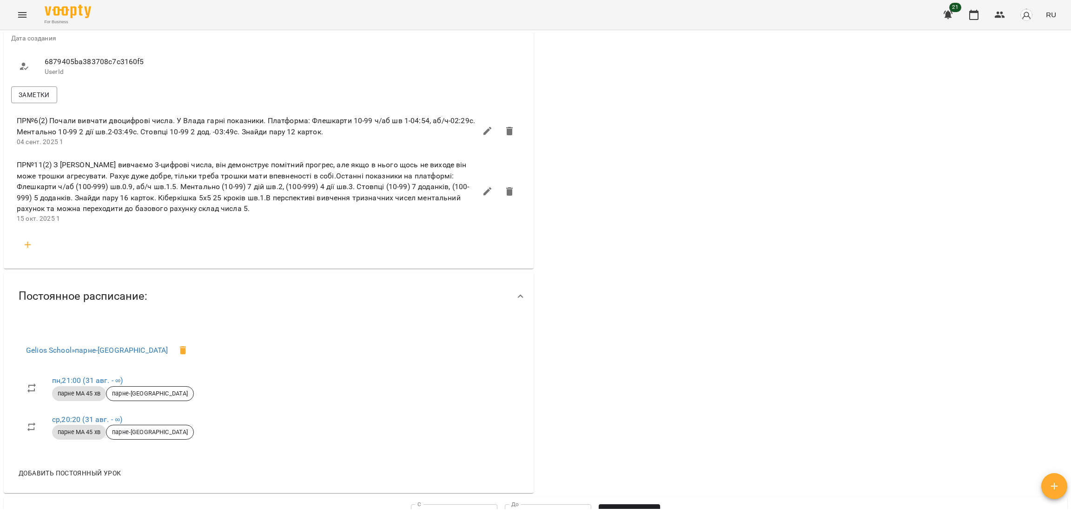
click at [153, 306] on div "Постоянное расписание:" at bounding box center [83, 296] width 144 height 29
